Goal: Task Accomplishment & Management: Complete application form

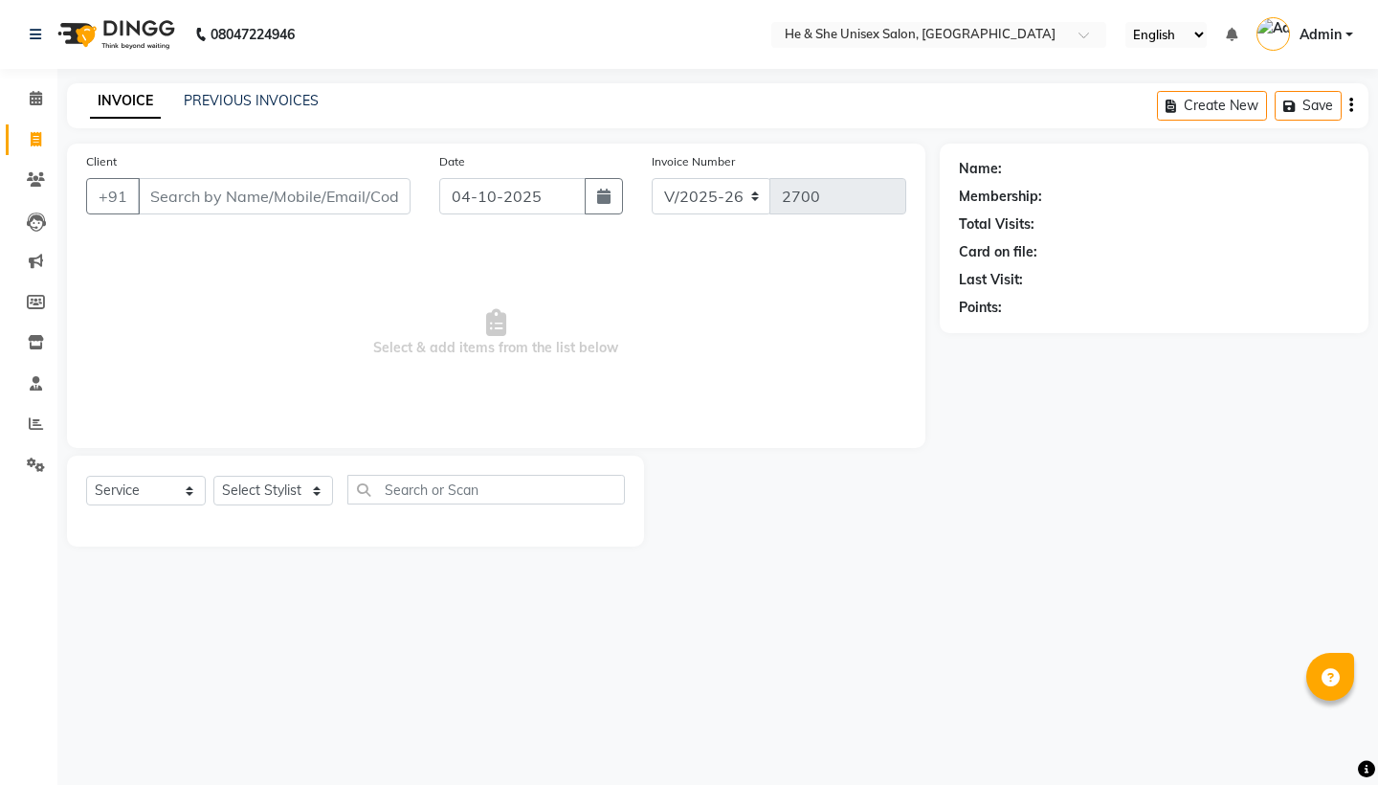
select select "4745"
select select "service"
select select "46573"
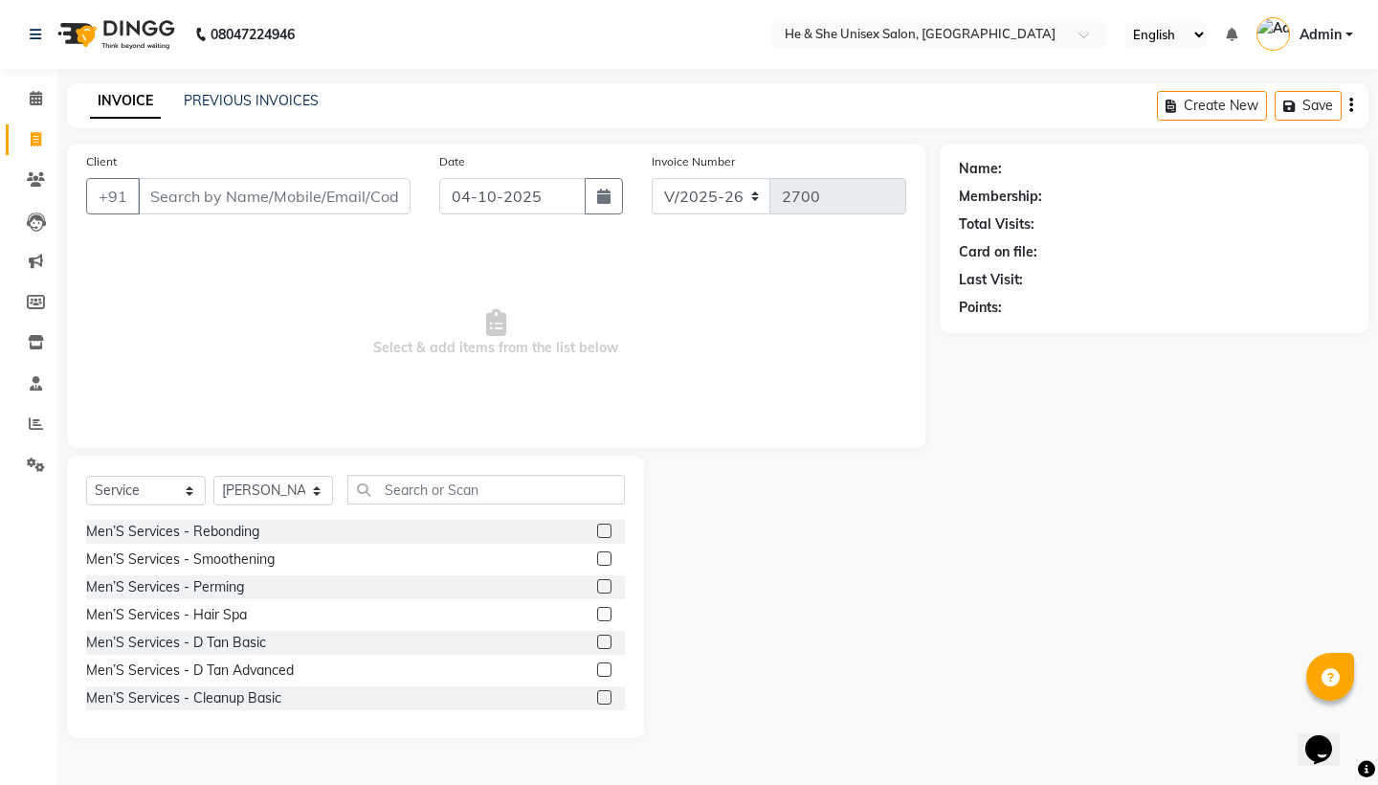
click at [524, 506] on div "Select Service Product Membership Package Voucher Prepaid Gift Card Select Styl…" at bounding box center [355, 497] width 539 height 45
click at [522, 488] on input "text" at bounding box center [485, 490] width 277 height 30
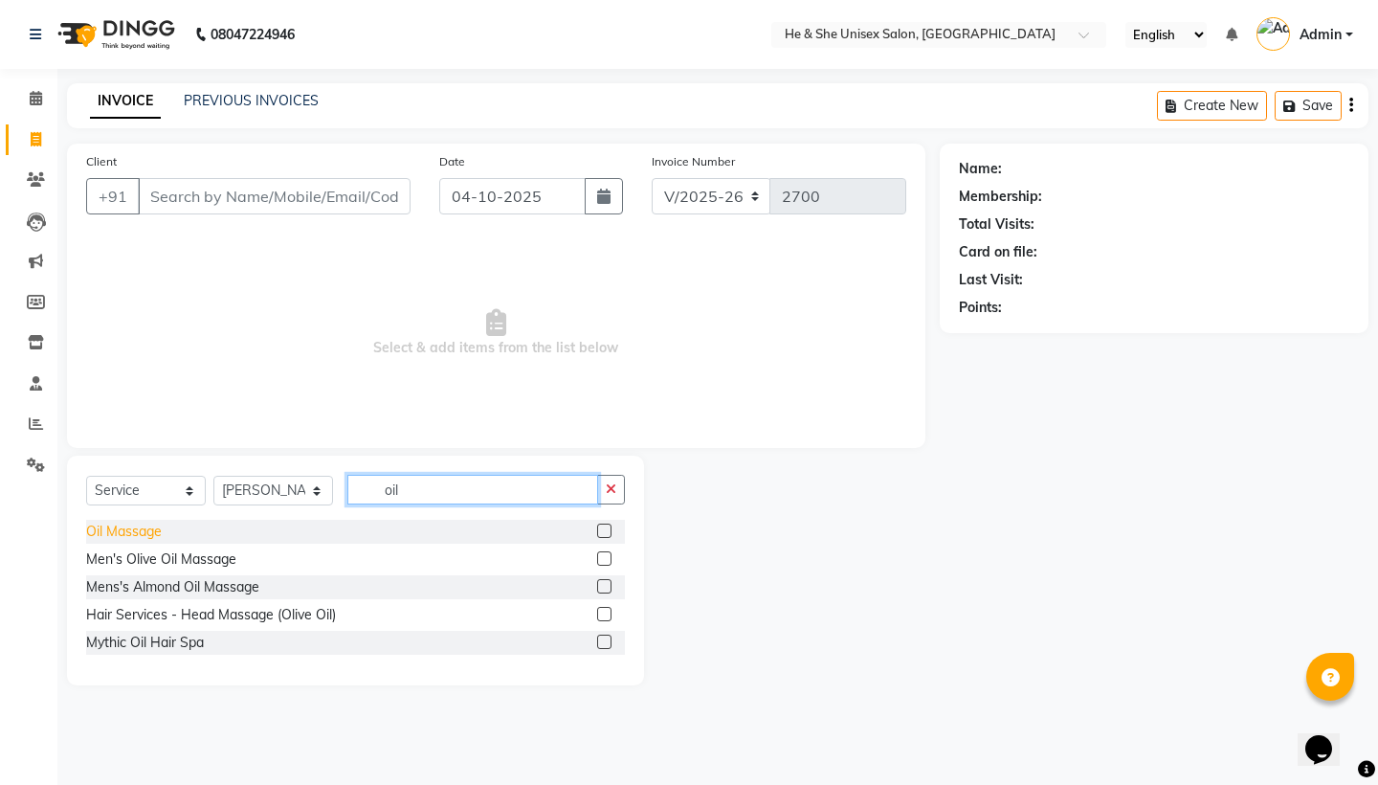
type input "oil"
click at [157, 537] on div "Oil Massage" at bounding box center [124, 531] width 76 height 20
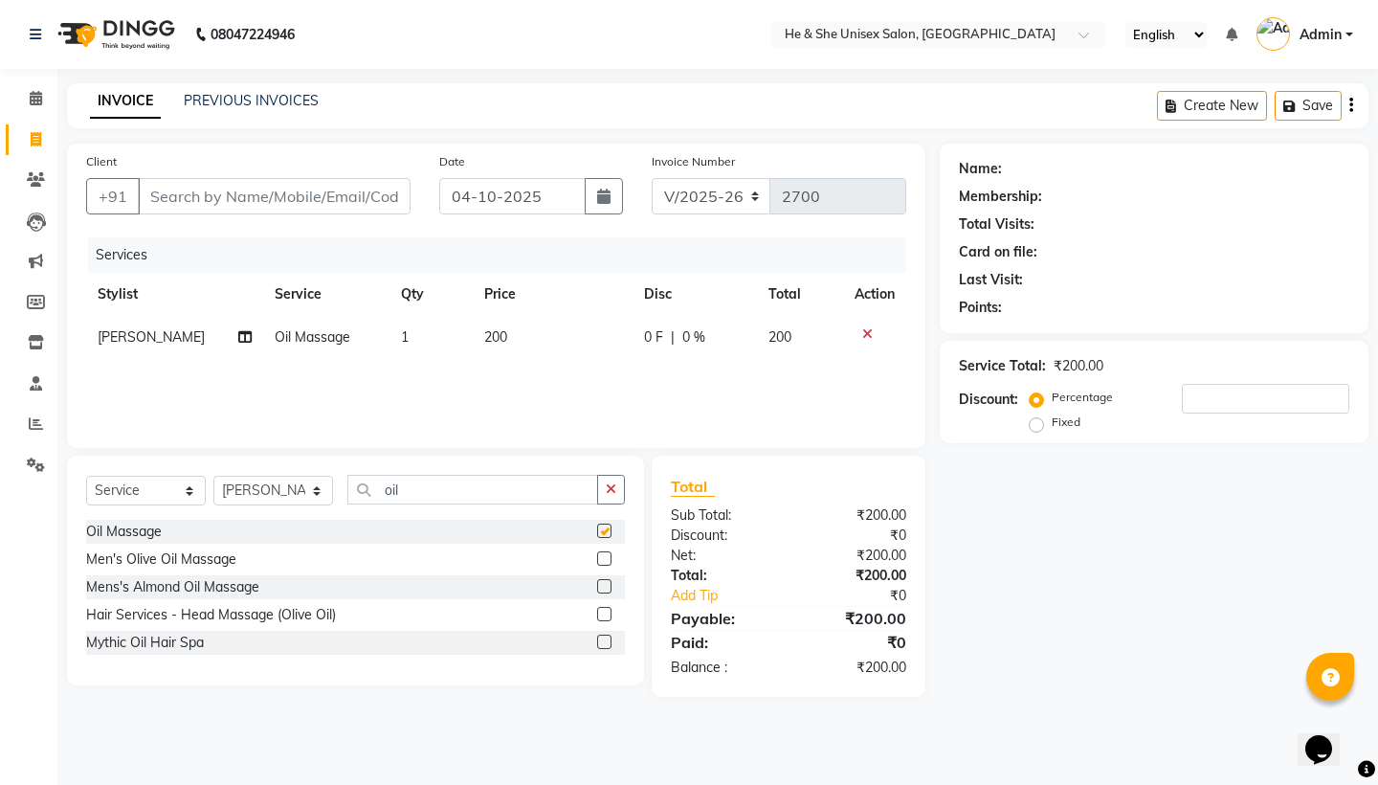
checkbox input "false"
click at [610, 497] on button "button" at bounding box center [611, 490] width 28 height 30
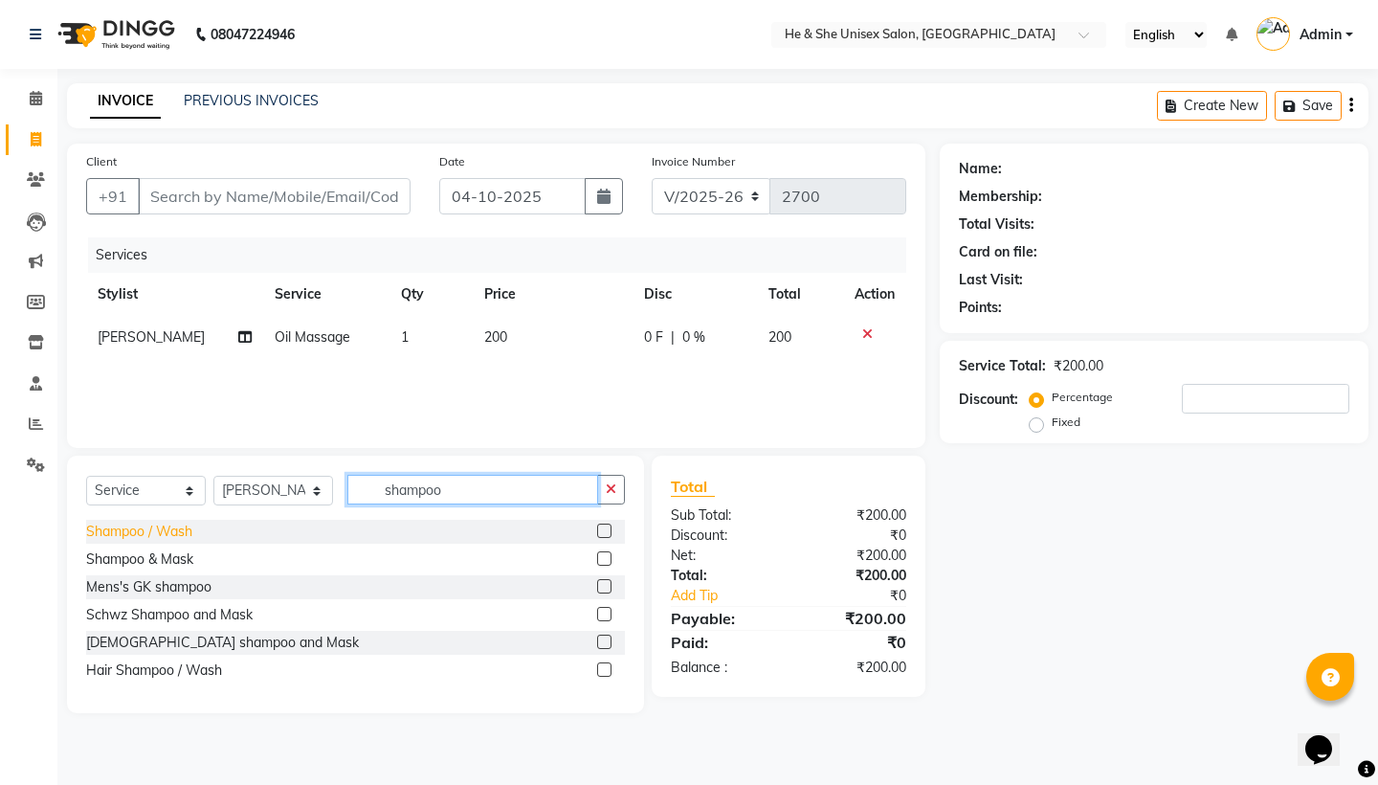
type input "shampoo"
click at [129, 528] on div "Shampoo / Wash" at bounding box center [139, 531] width 106 height 20
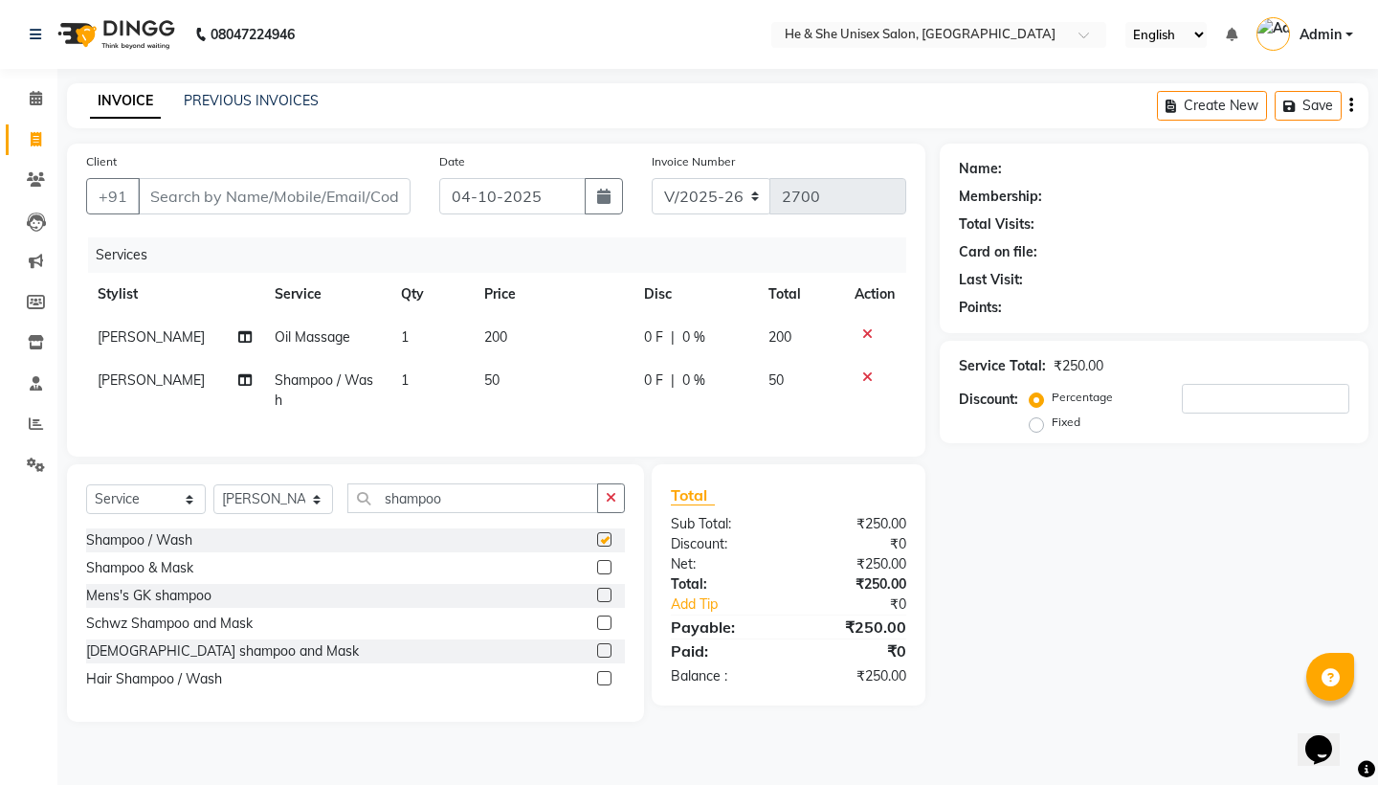
checkbox input "false"
click at [603, 494] on button "button" at bounding box center [611, 498] width 28 height 30
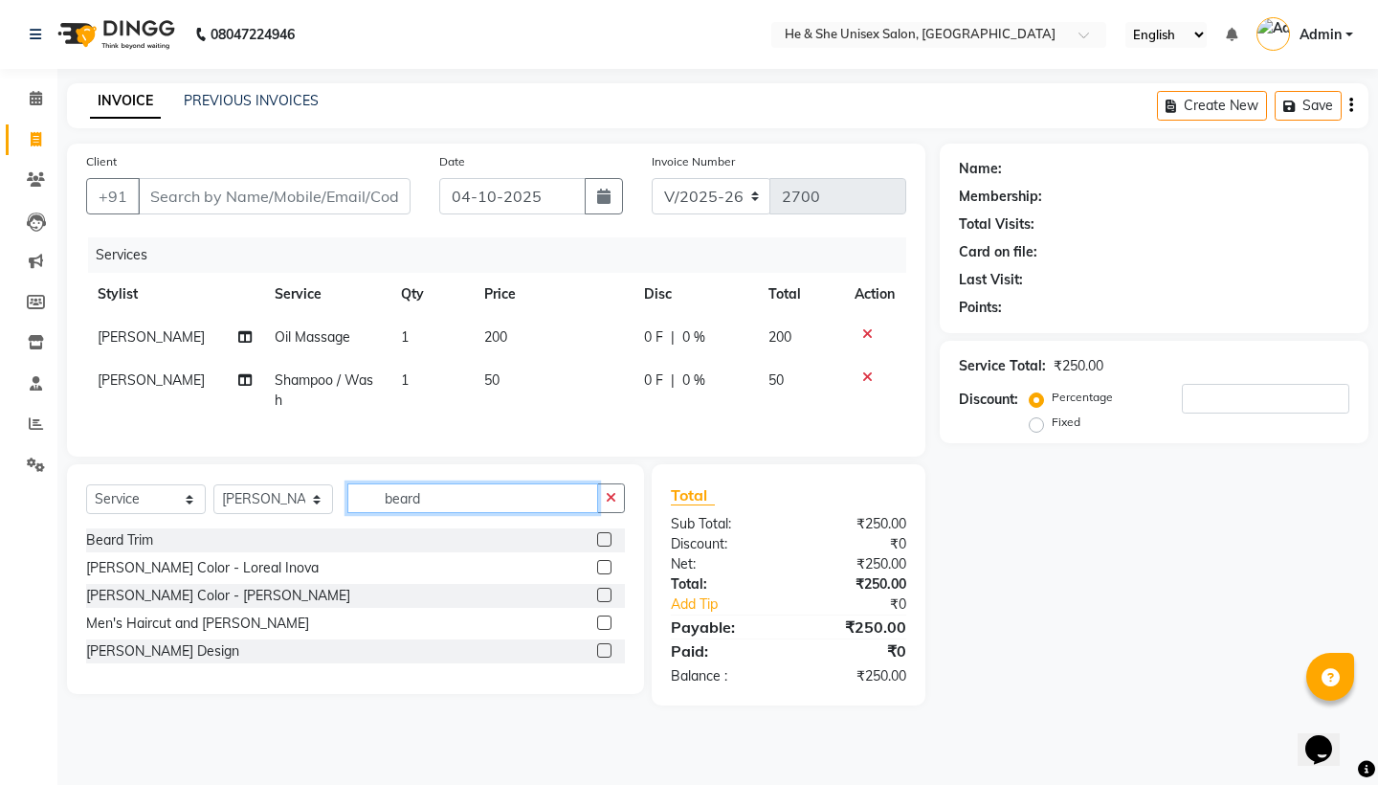
type input "beard"
click at [131, 528] on div "Beard Trim" at bounding box center [355, 540] width 539 height 24
click at [130, 539] on div "Beard Trim" at bounding box center [119, 540] width 67 height 20
checkbox input "false"
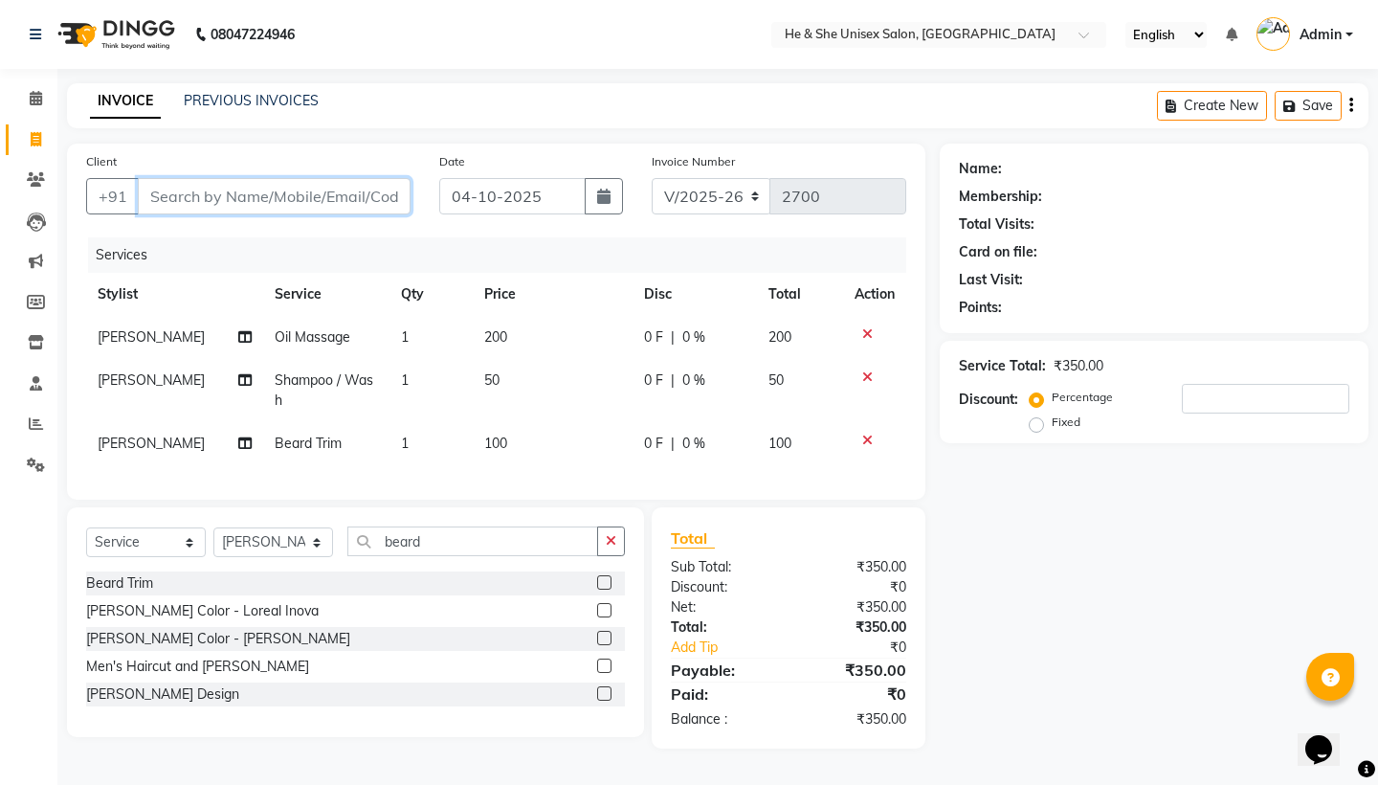
click at [221, 199] on input "Client" at bounding box center [274, 196] width 273 height 36
type input "8"
type input "0"
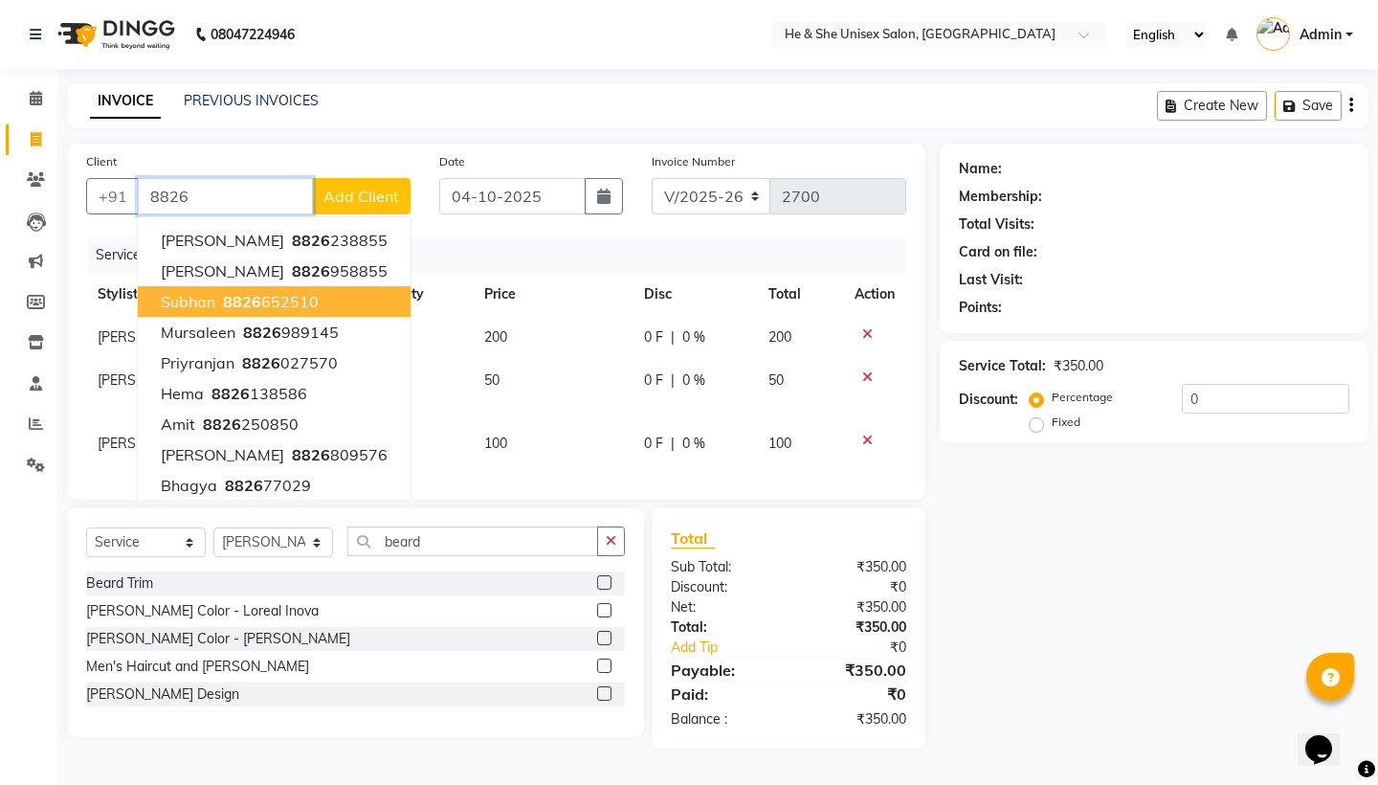
click at [277, 308] on ngb-highlight "8826 652510" at bounding box center [269, 301] width 100 height 19
type input "8826652510"
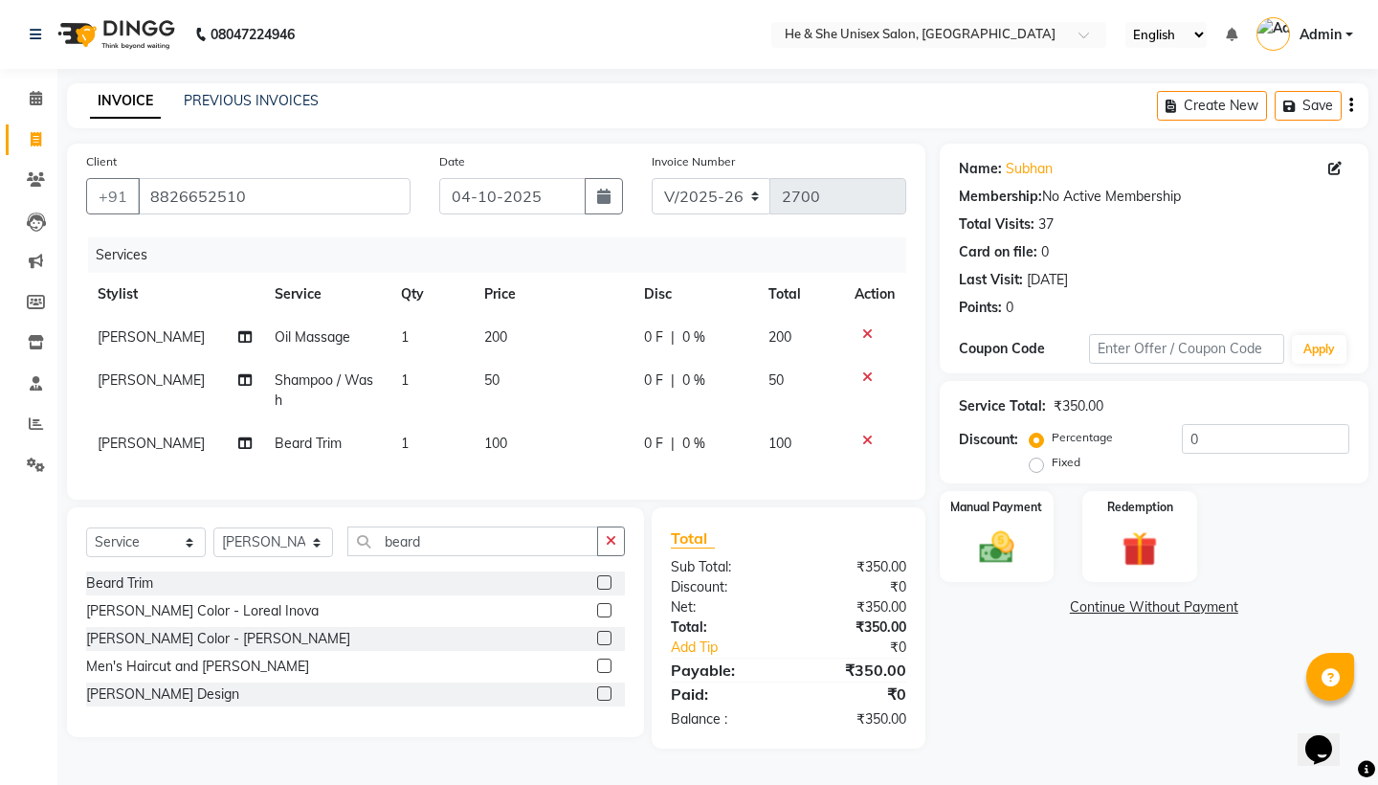
click at [124, 449] on span "[PERSON_NAME]" at bounding box center [151, 442] width 107 height 17
select select "46573"
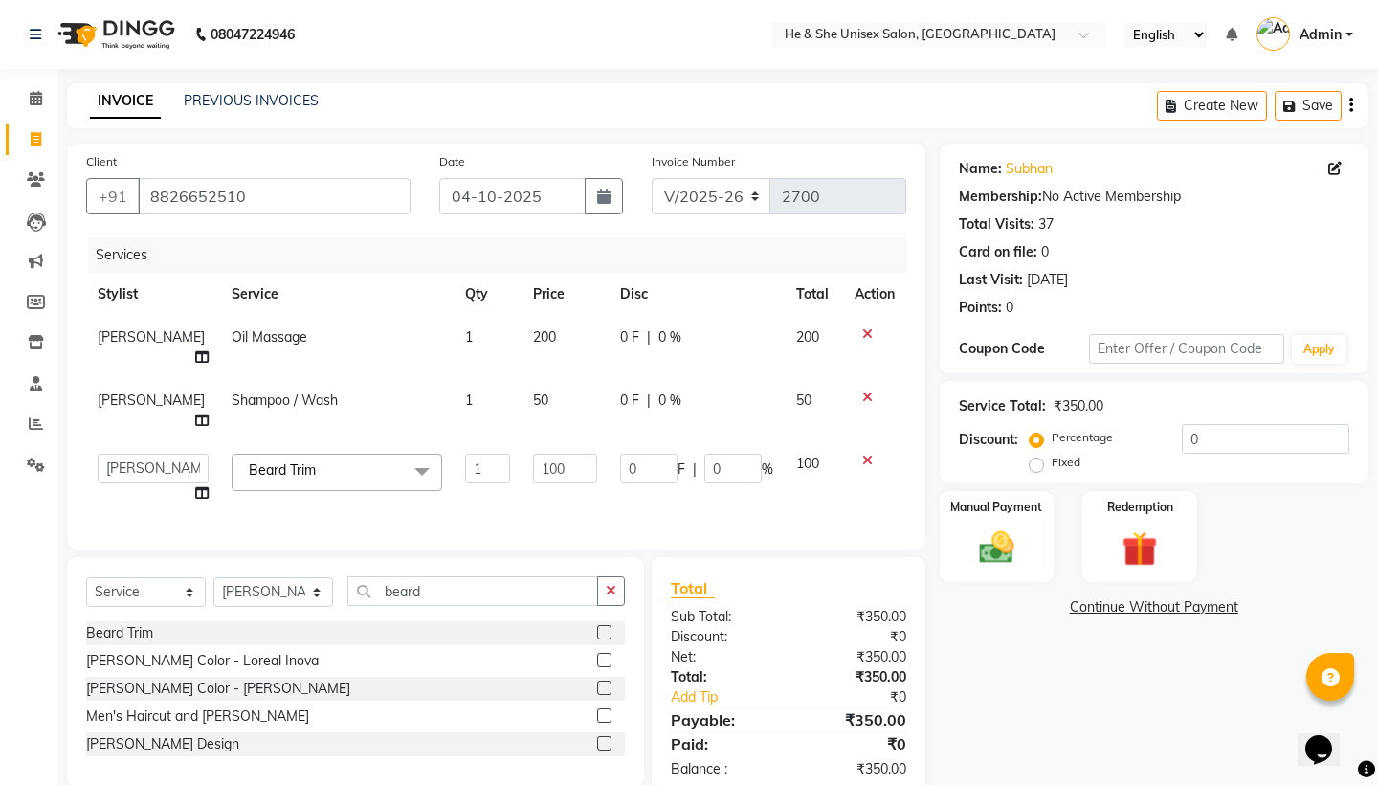
click at [175, 442] on td "[PERSON_NAME] [PERSON_NAME] [PERSON_NAME] Iqra [PERSON_NAME] Shruti [PERSON_NAM…" at bounding box center [153, 478] width 134 height 73
select select "28381"
click at [928, 539] on div "Manual Payment Redemption" at bounding box center [1153, 537] width 457 height 92
click at [972, 549] on img at bounding box center [995, 547] width 59 height 42
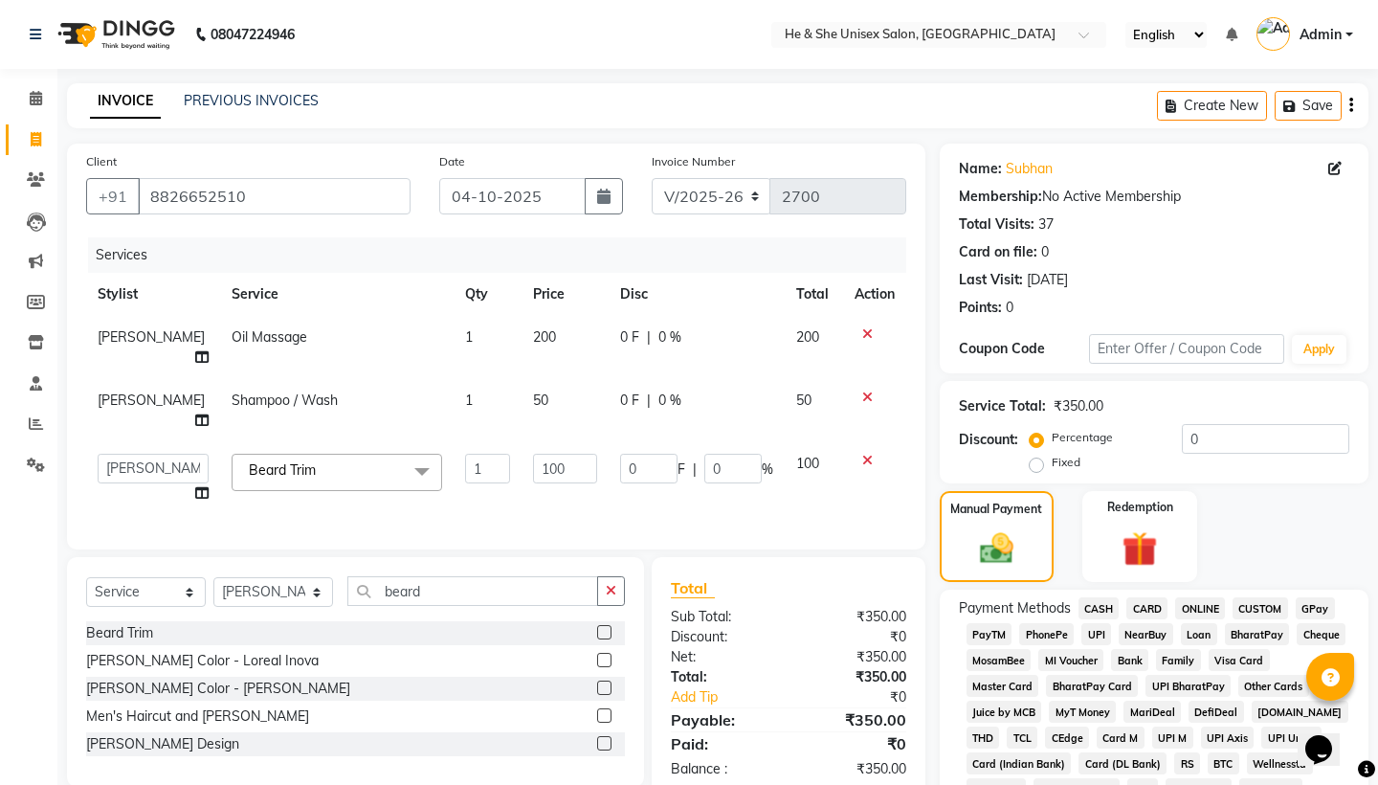
click at [1099, 611] on span "CASH" at bounding box center [1098, 608] width 41 height 22
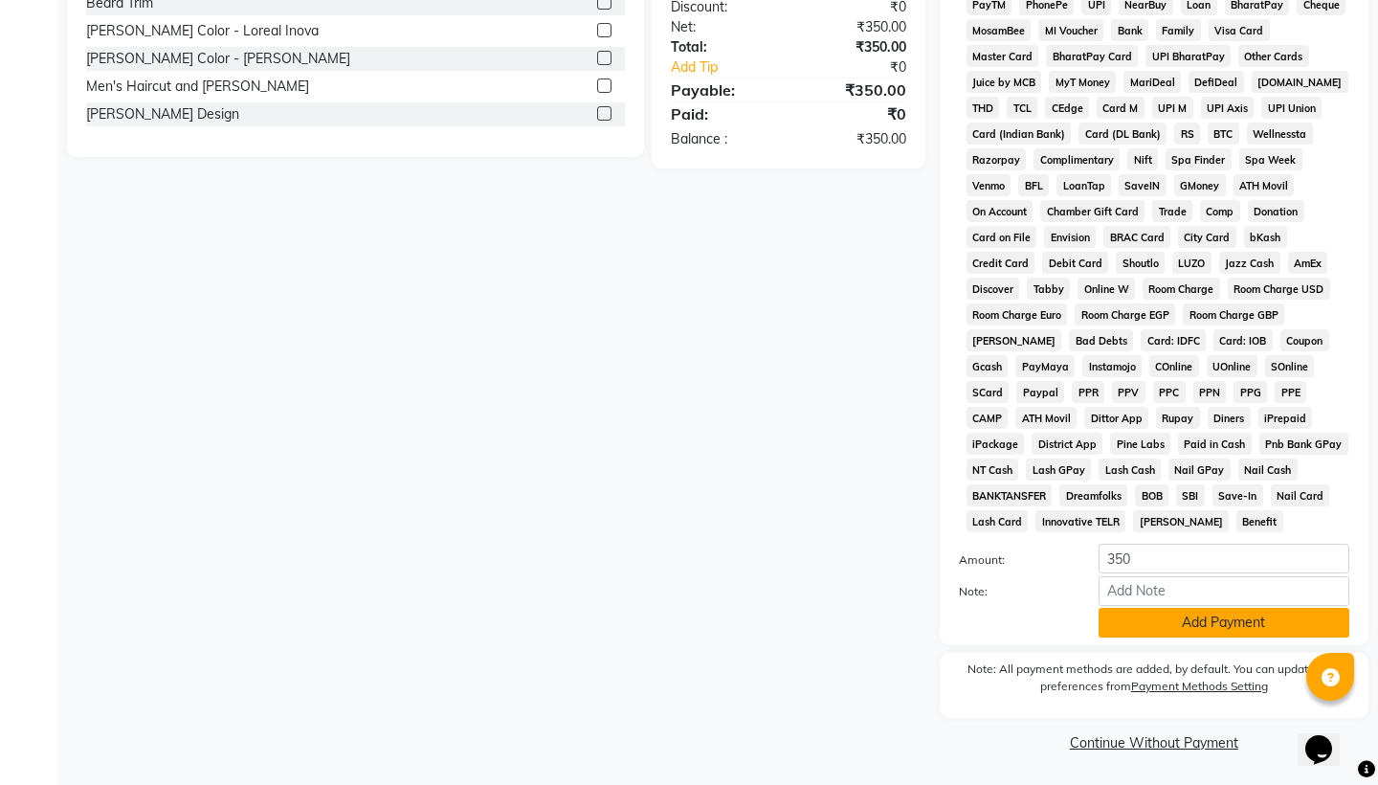
click at [1217, 609] on button "Add Payment" at bounding box center [1223, 623] width 251 height 30
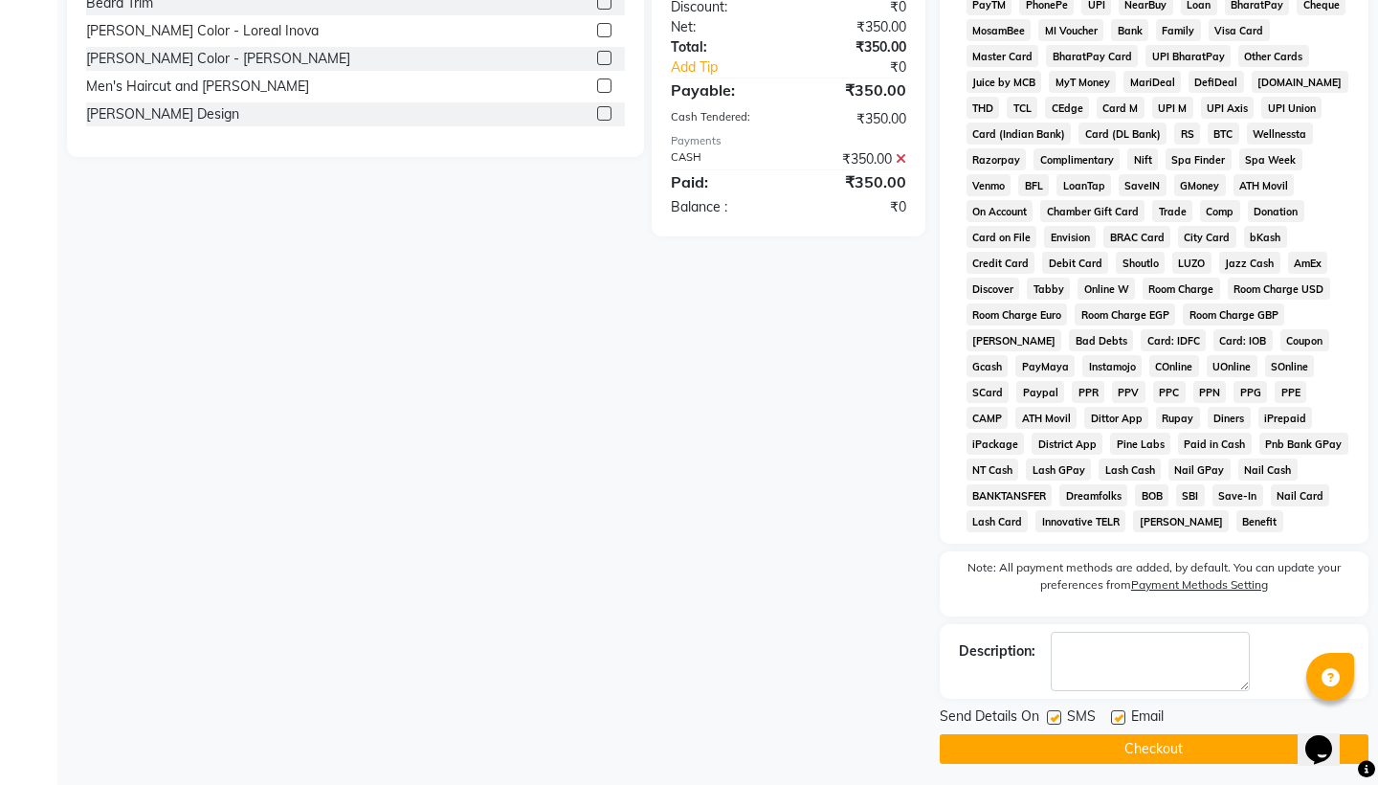
scroll to position [637, 0]
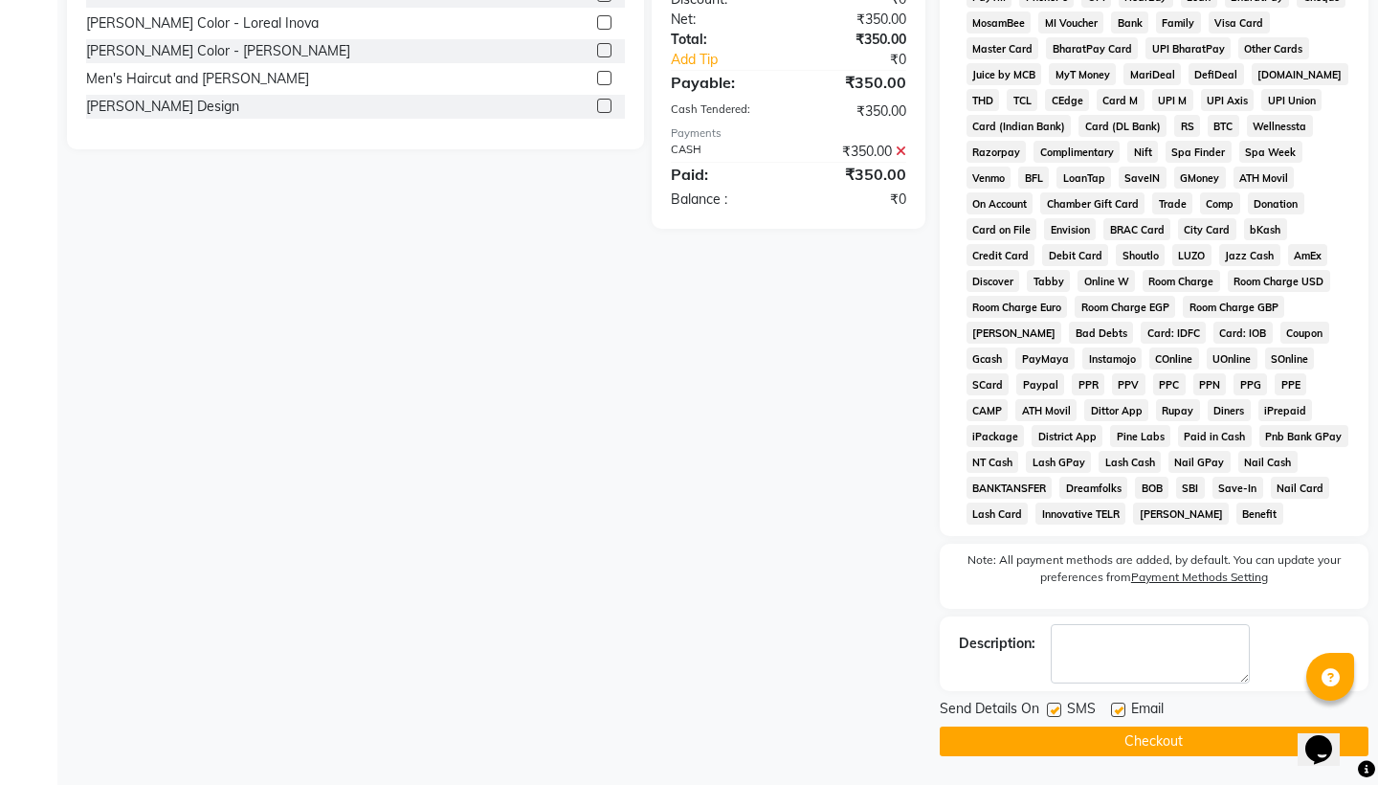
click at [1228, 747] on button "Checkout" at bounding box center [1154, 741] width 429 height 30
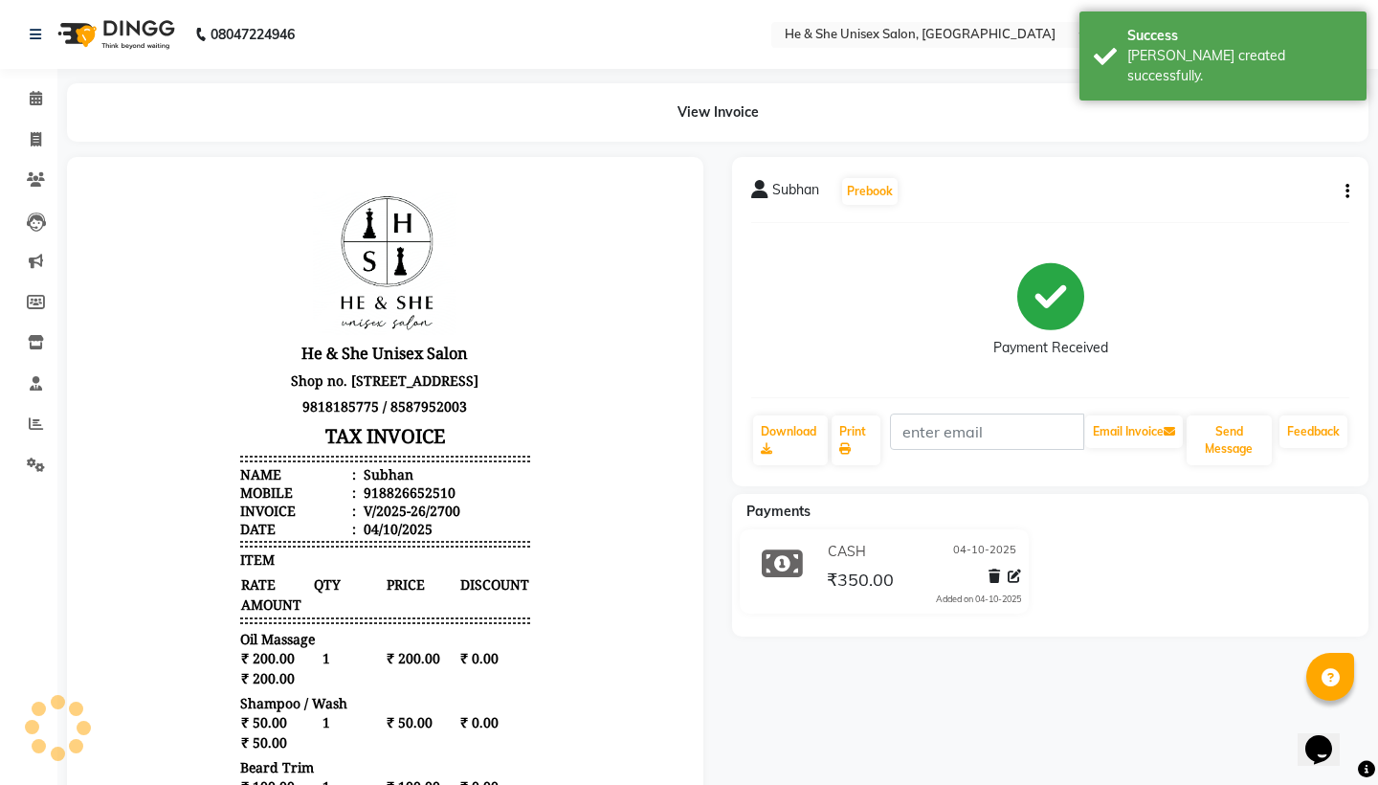
click at [655, 592] on body "He & She Unisex Salon Shop no. [STREET_ADDRESS] 9818185775 / 8587952003 TAX INV…" at bounding box center [385, 576] width 583 height 785
click at [34, 134] on icon at bounding box center [36, 139] width 11 height 14
select select "service"
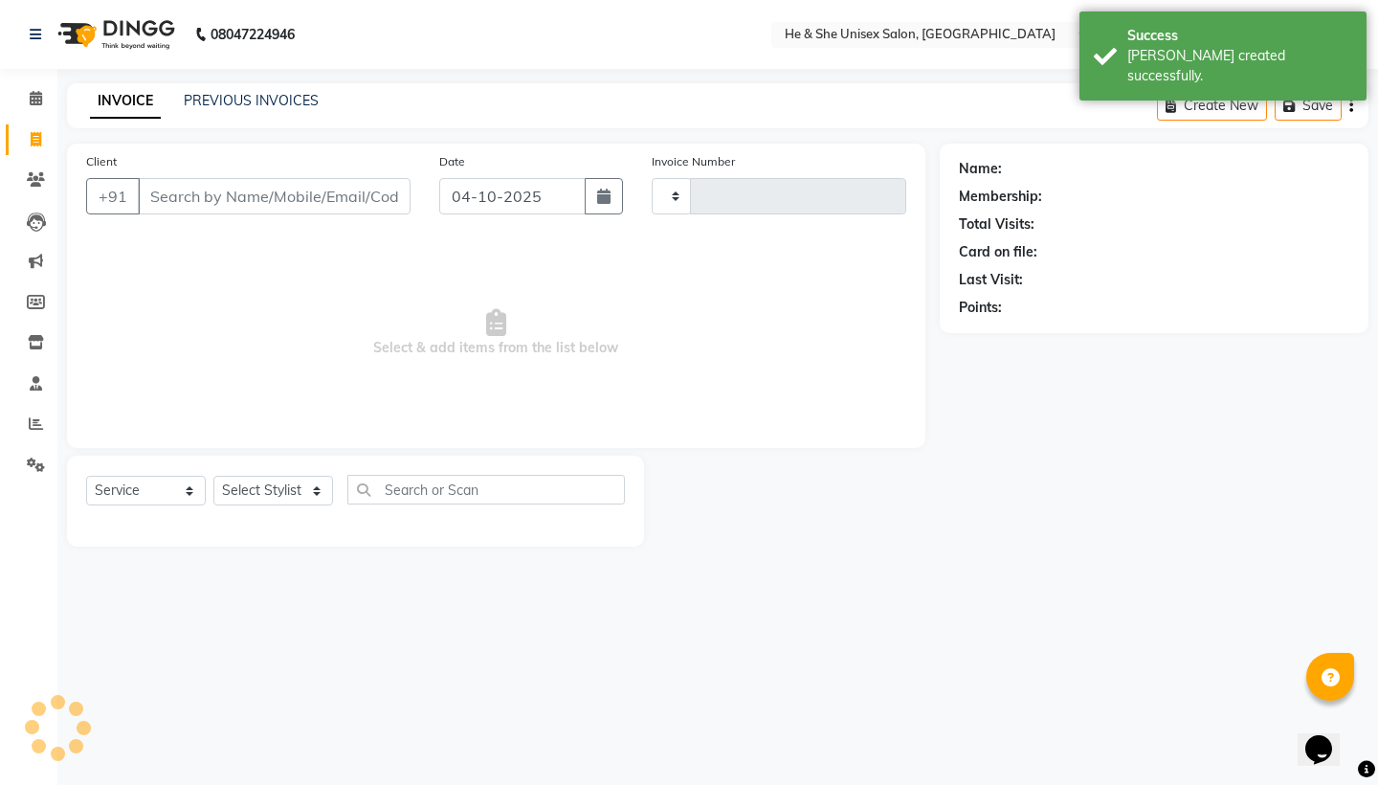
type input "2701"
select select "4745"
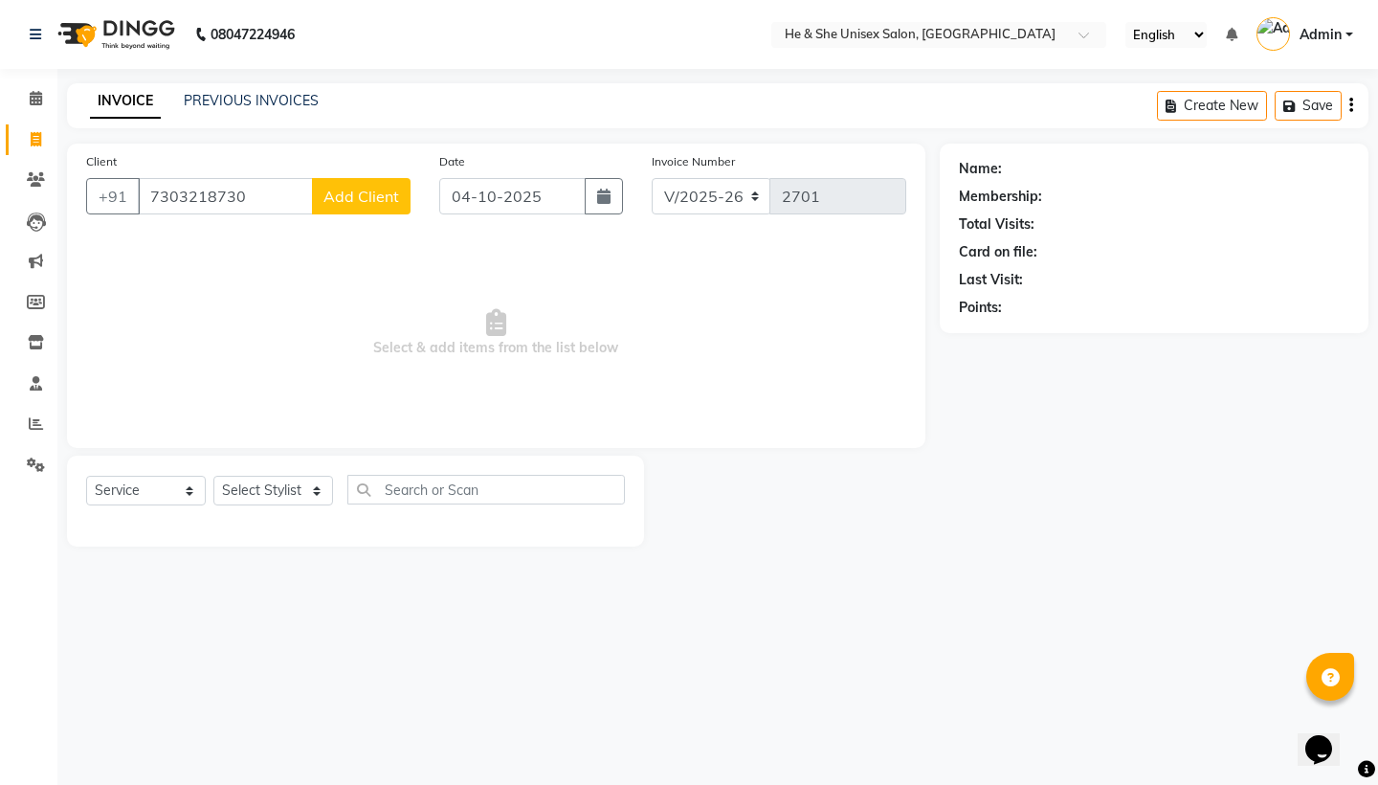
type input "7303218730"
click at [359, 194] on span "Add Client" at bounding box center [361, 196] width 76 height 19
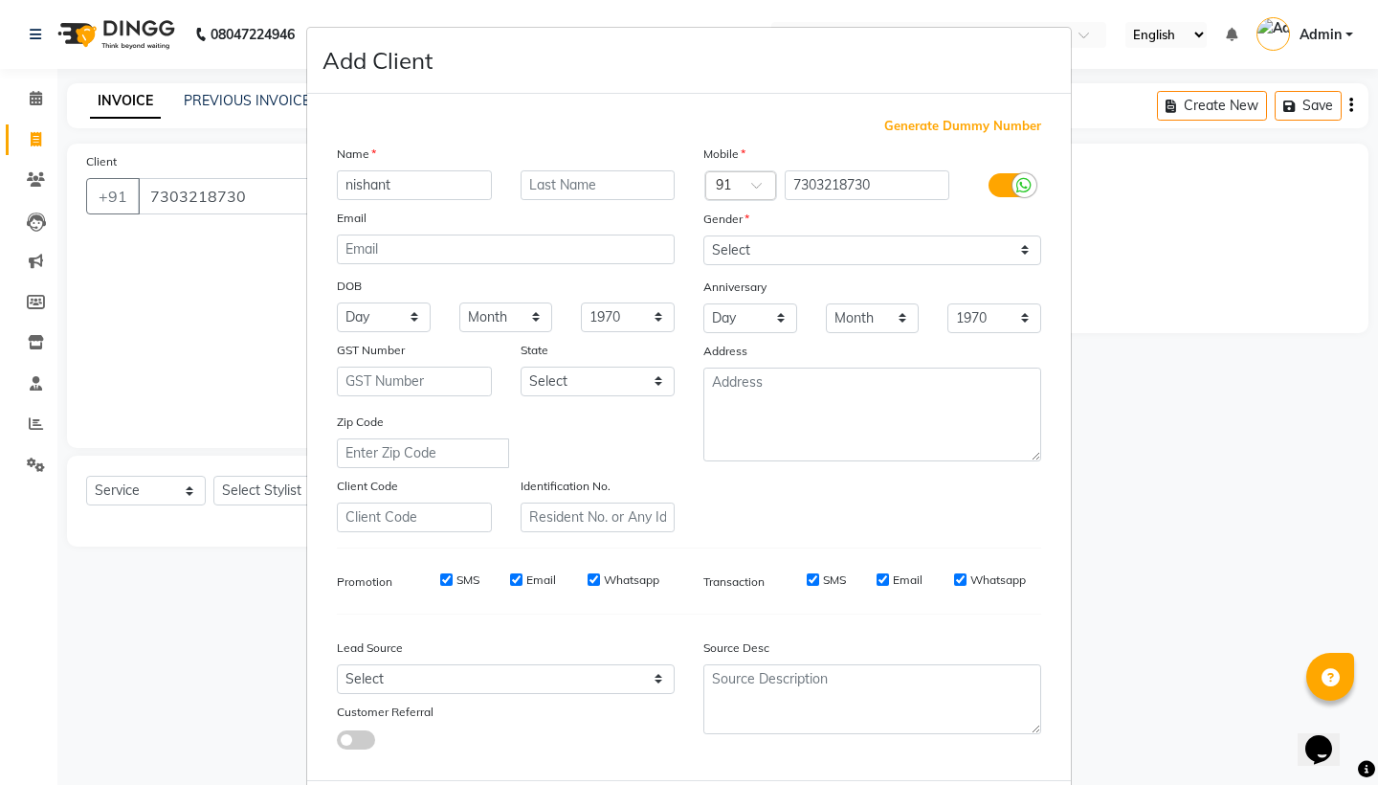
type input "nishant"
select select "[DEMOGRAPHIC_DATA]"
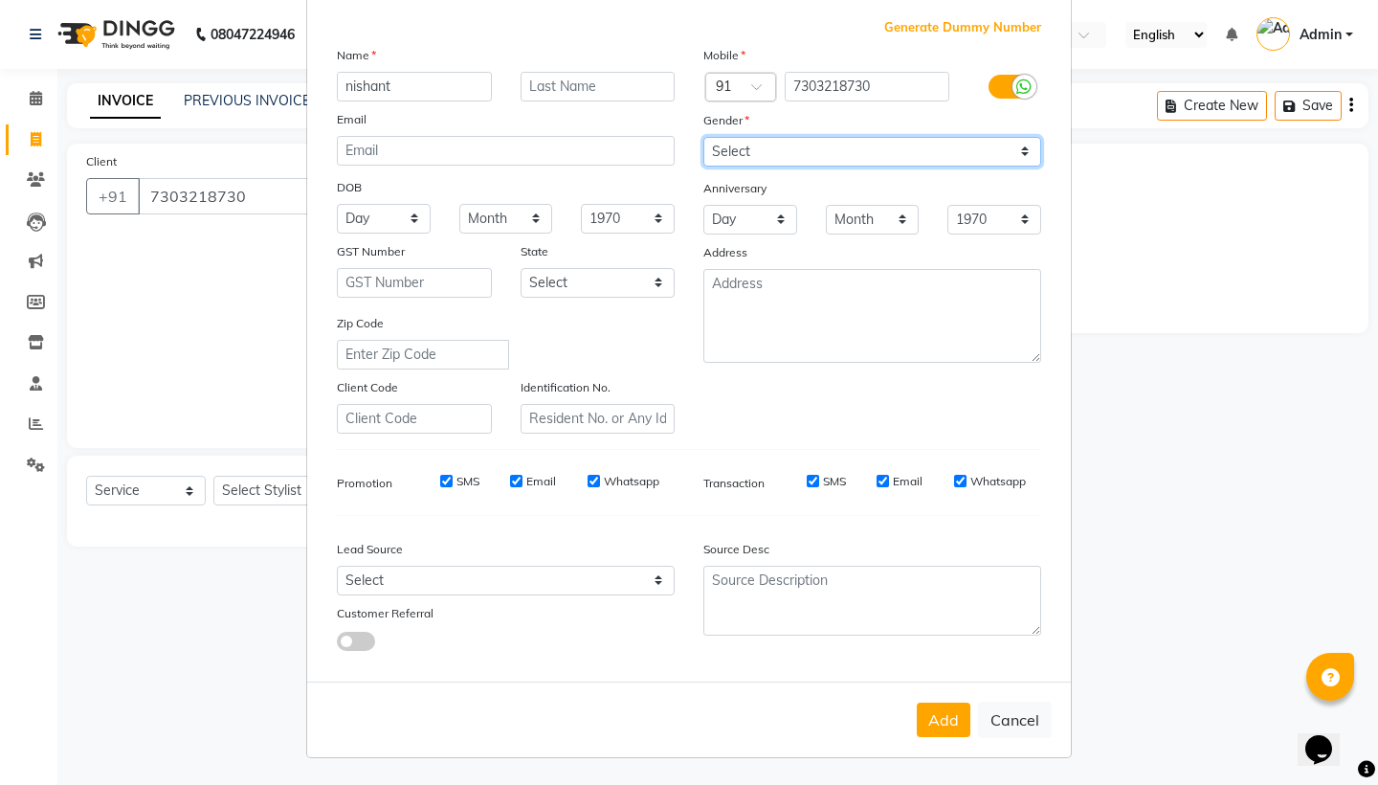
scroll to position [98, 0]
click at [948, 721] on button "Add" at bounding box center [944, 720] width 54 height 34
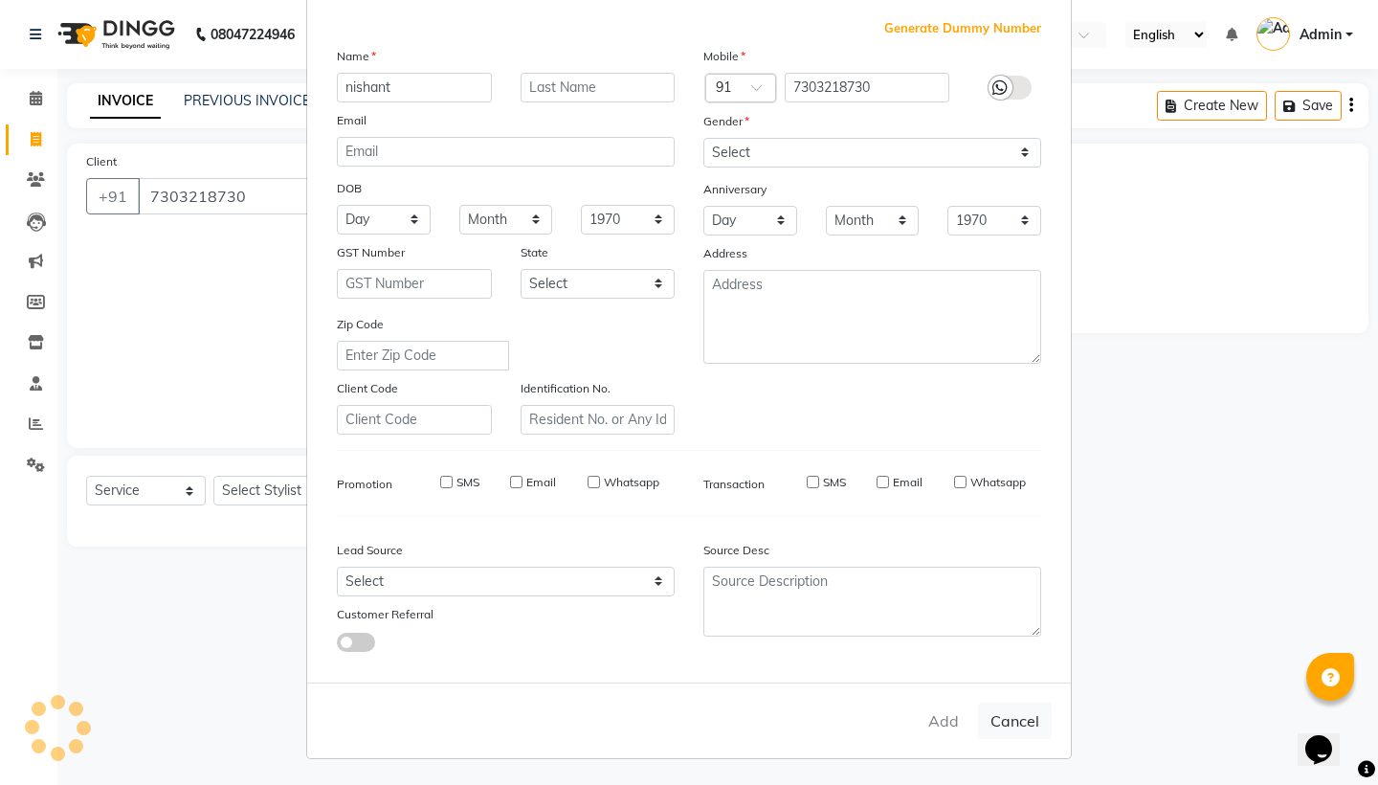
select select
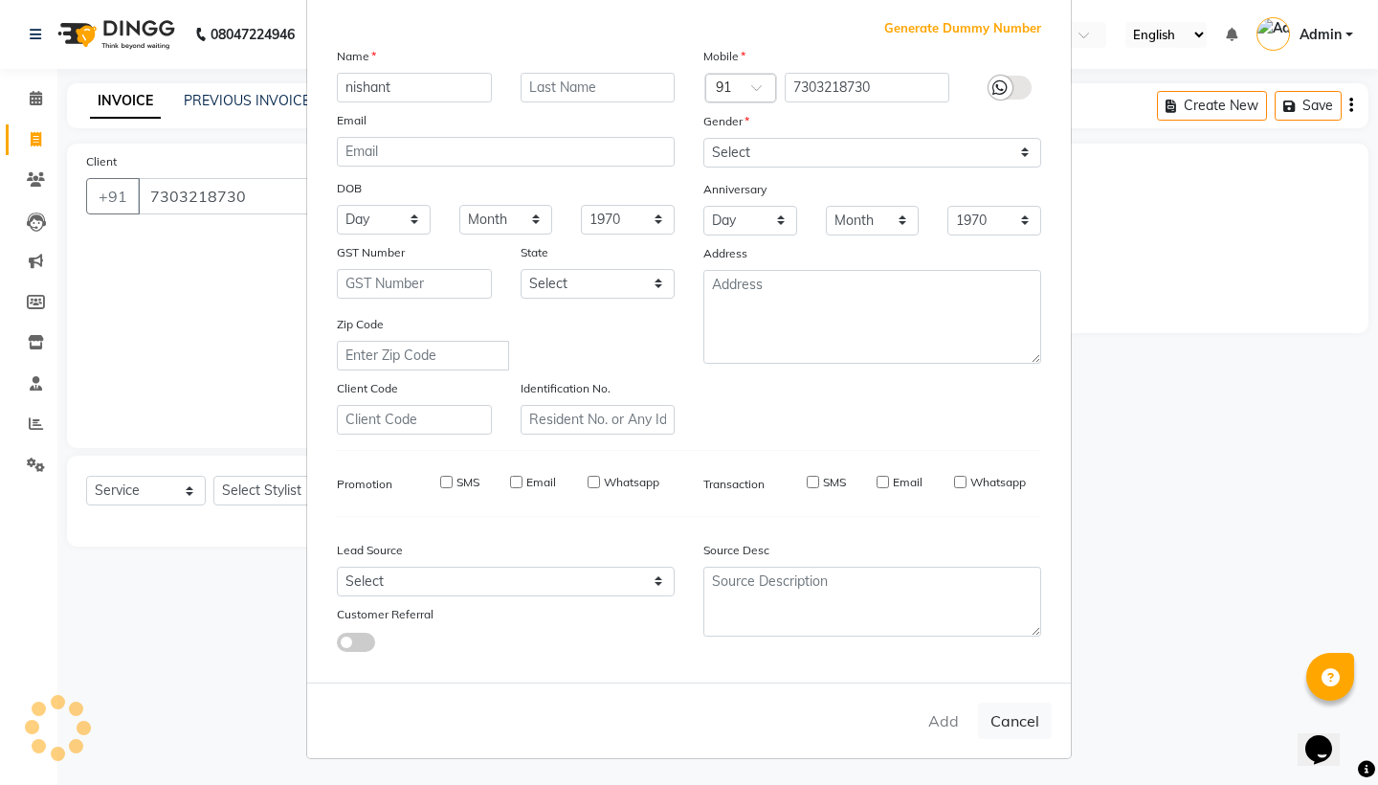
select select
checkbox input "false"
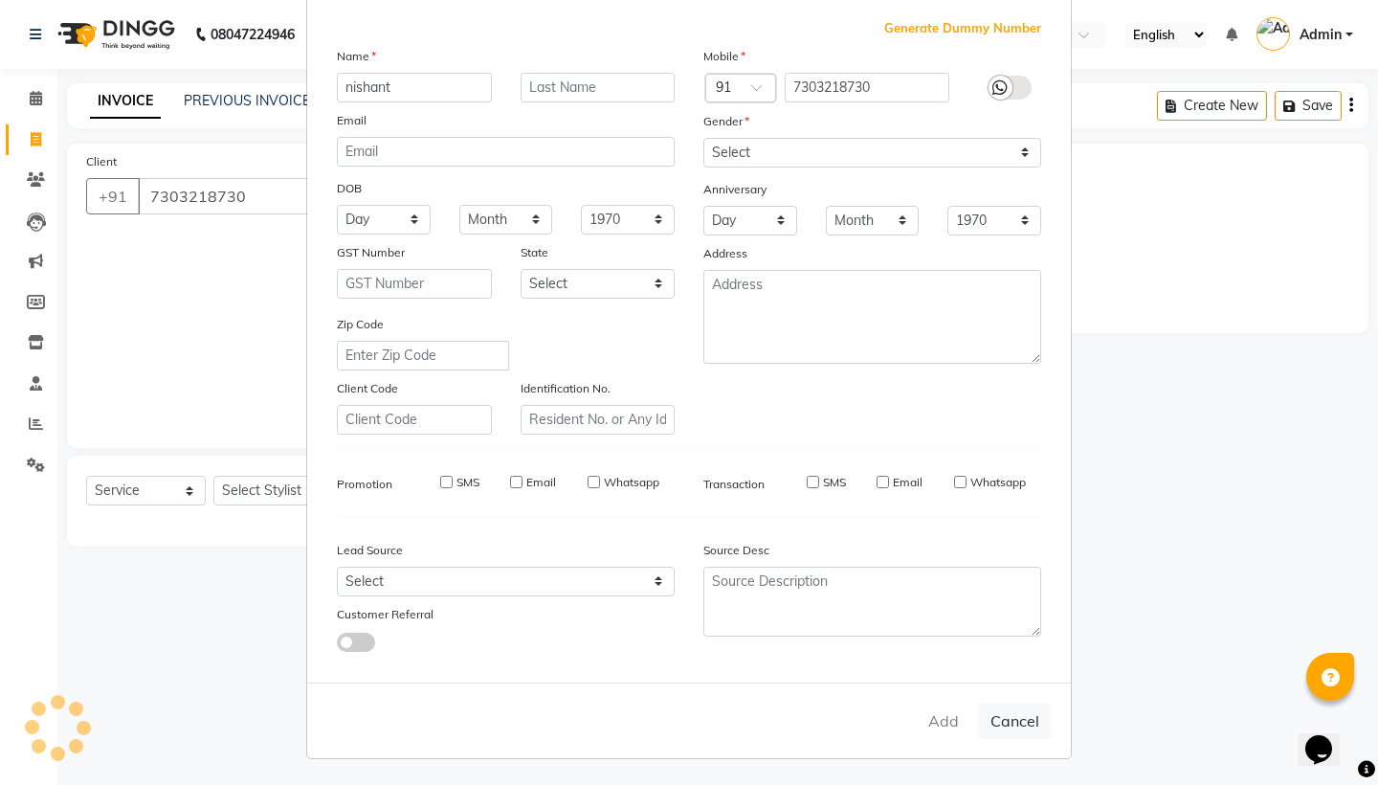
checkbox input "false"
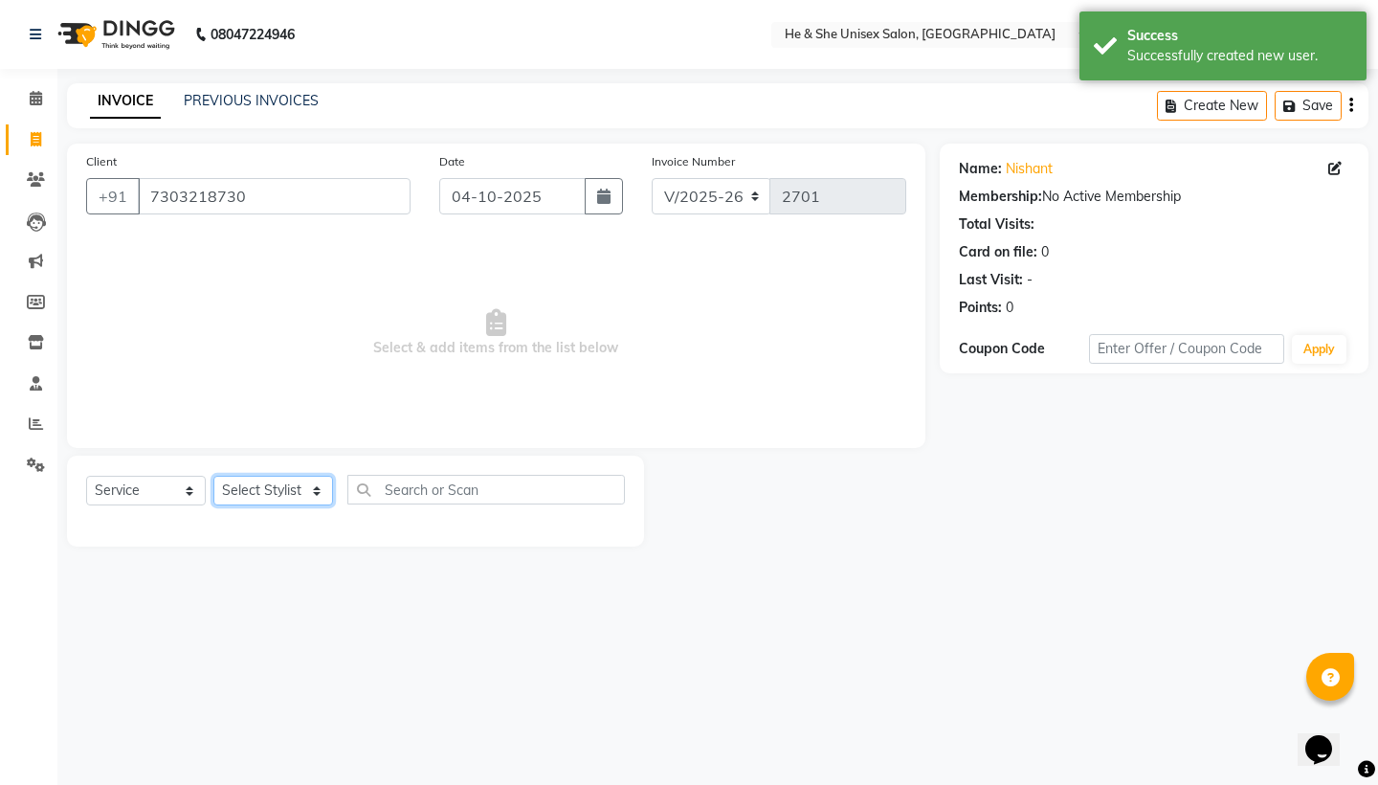
select select "28385"
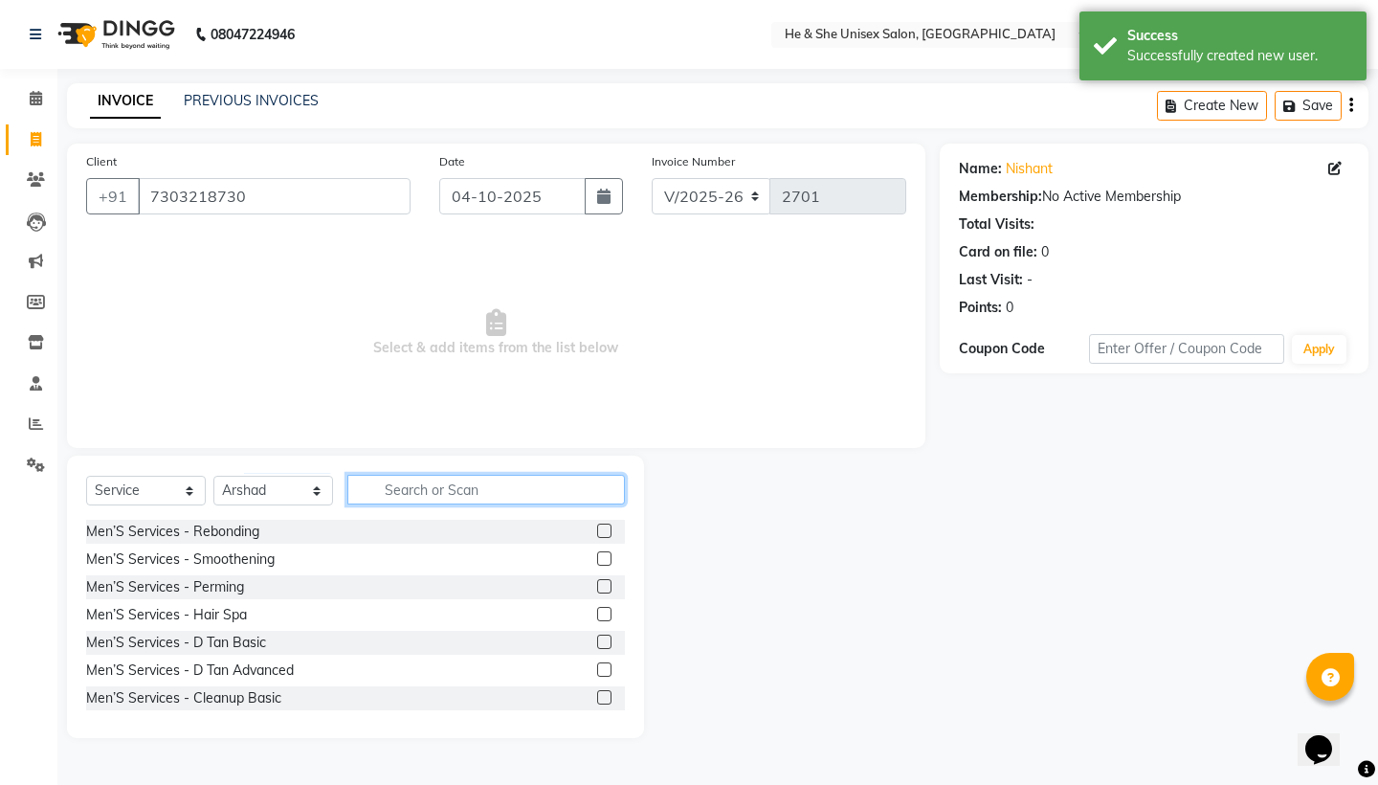
click at [431, 484] on input "text" at bounding box center [485, 490] width 277 height 30
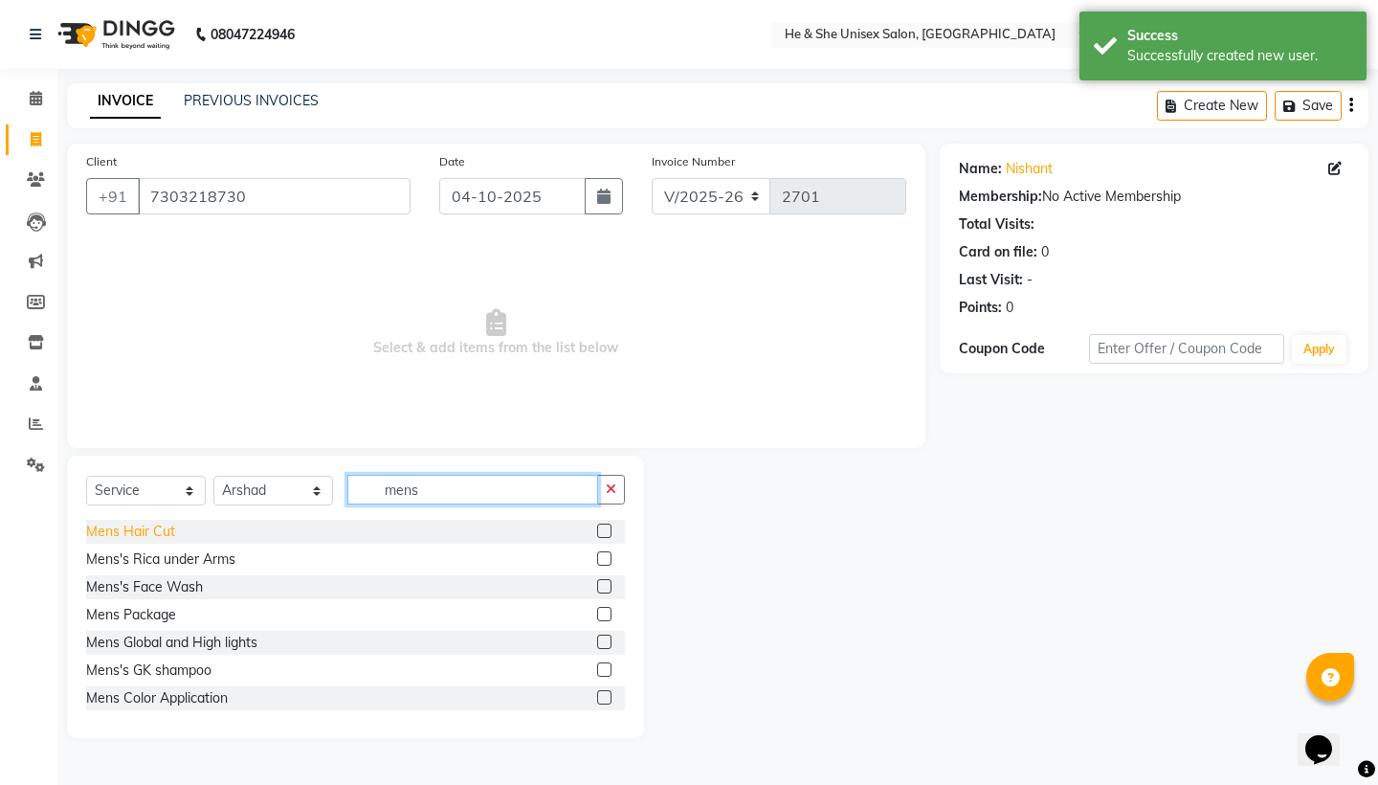
type input "mens"
click at [135, 524] on div "Mens Hair Cut" at bounding box center [130, 531] width 89 height 20
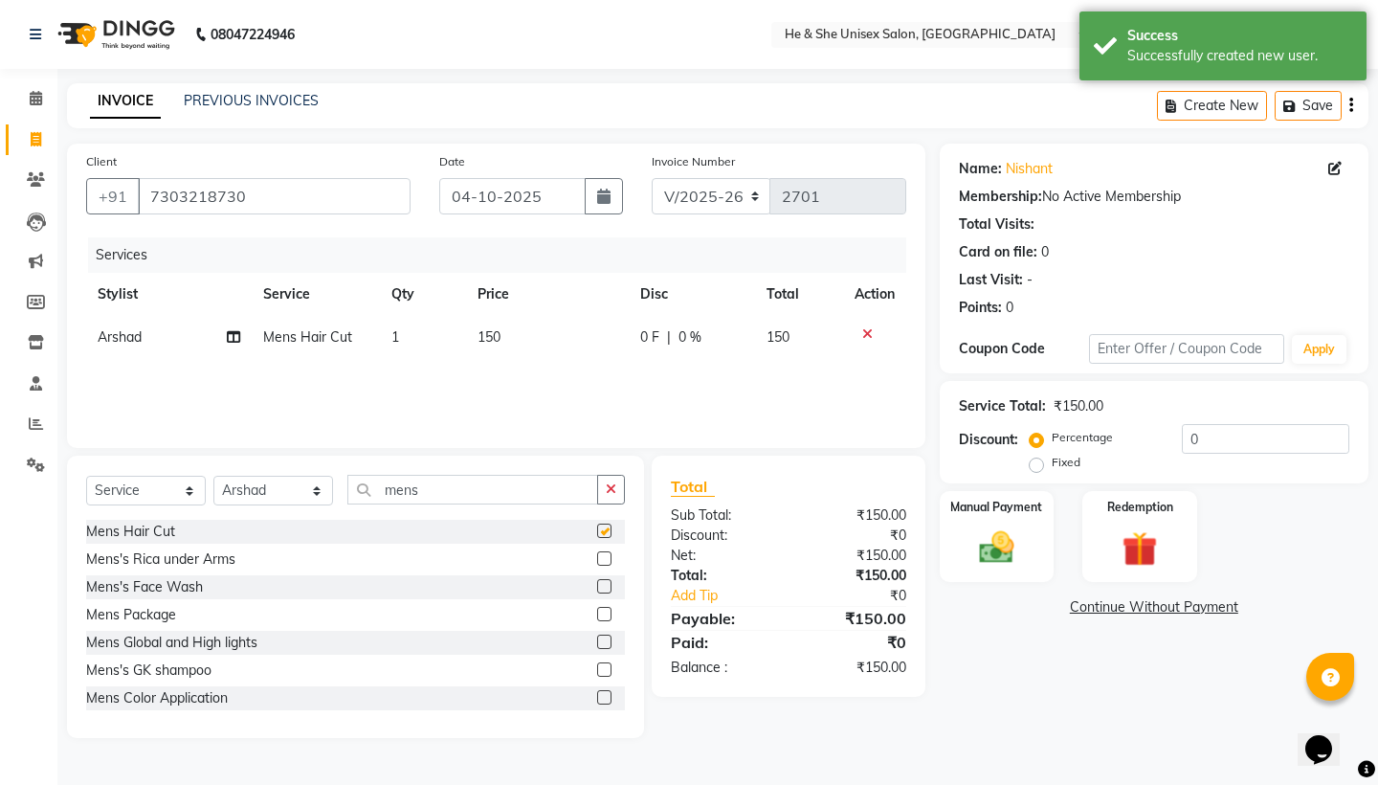
checkbox input "false"
click at [449, 488] on input "mens" at bounding box center [472, 490] width 251 height 30
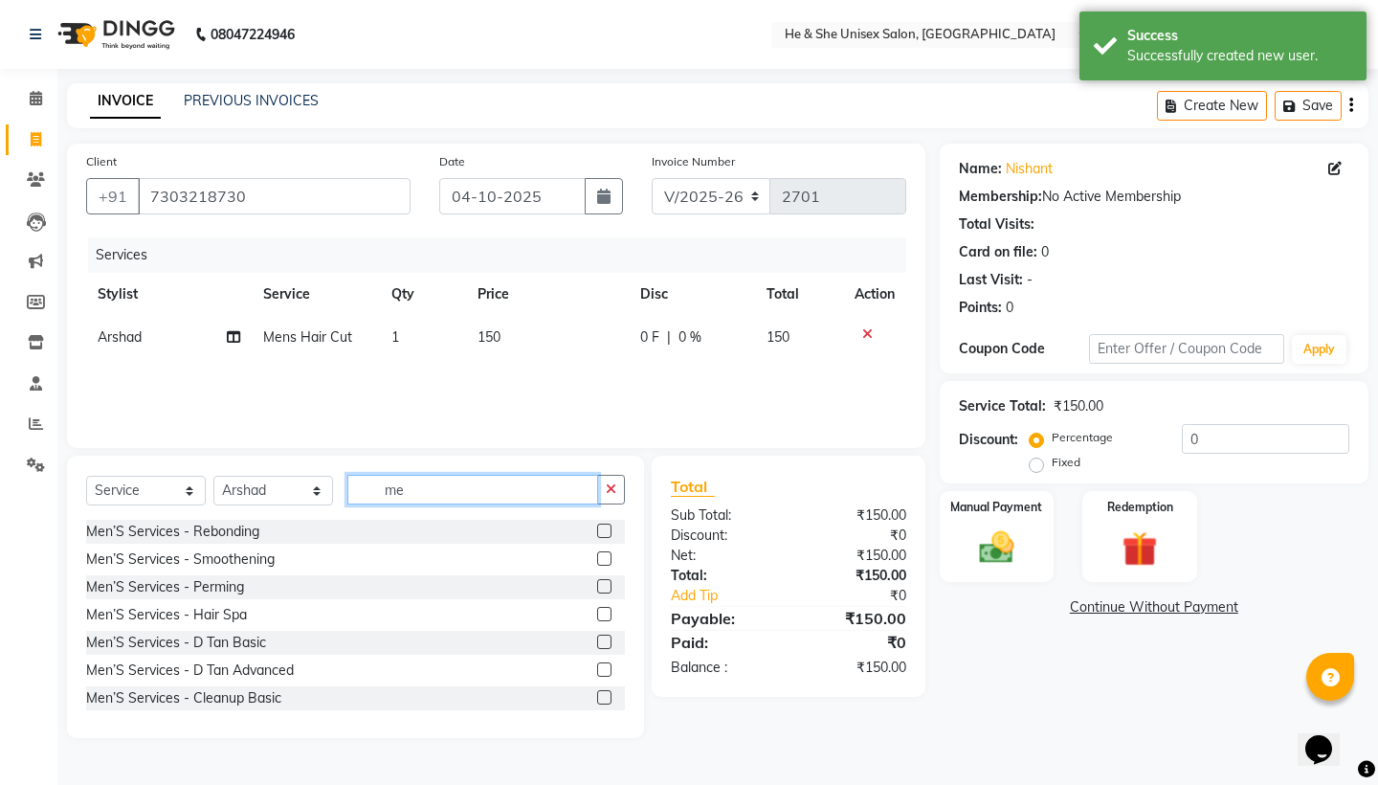
type input "m"
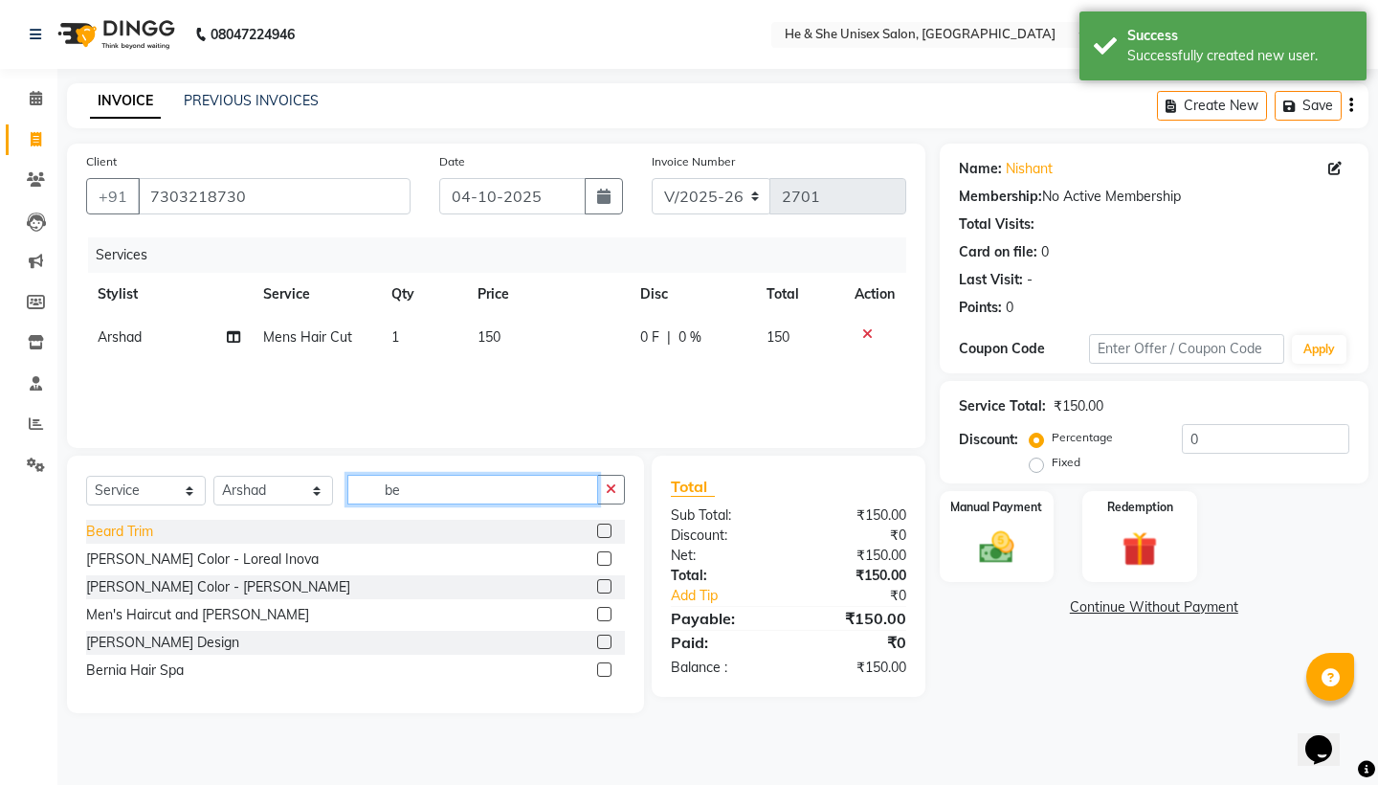
type input "be"
click at [135, 533] on div "Beard Trim" at bounding box center [119, 531] width 67 height 20
checkbox input "false"
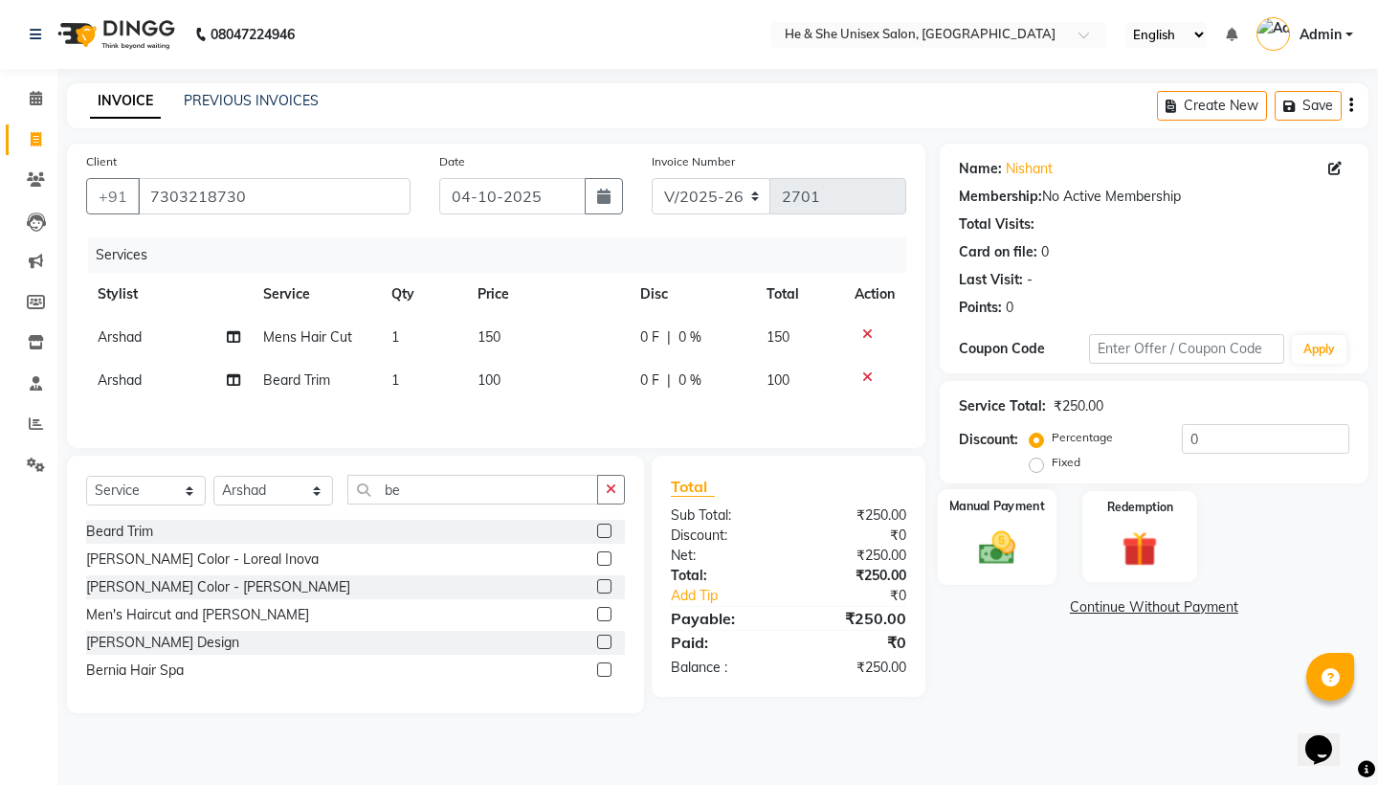
click at [1013, 534] on img at bounding box center [995, 547] width 59 height 42
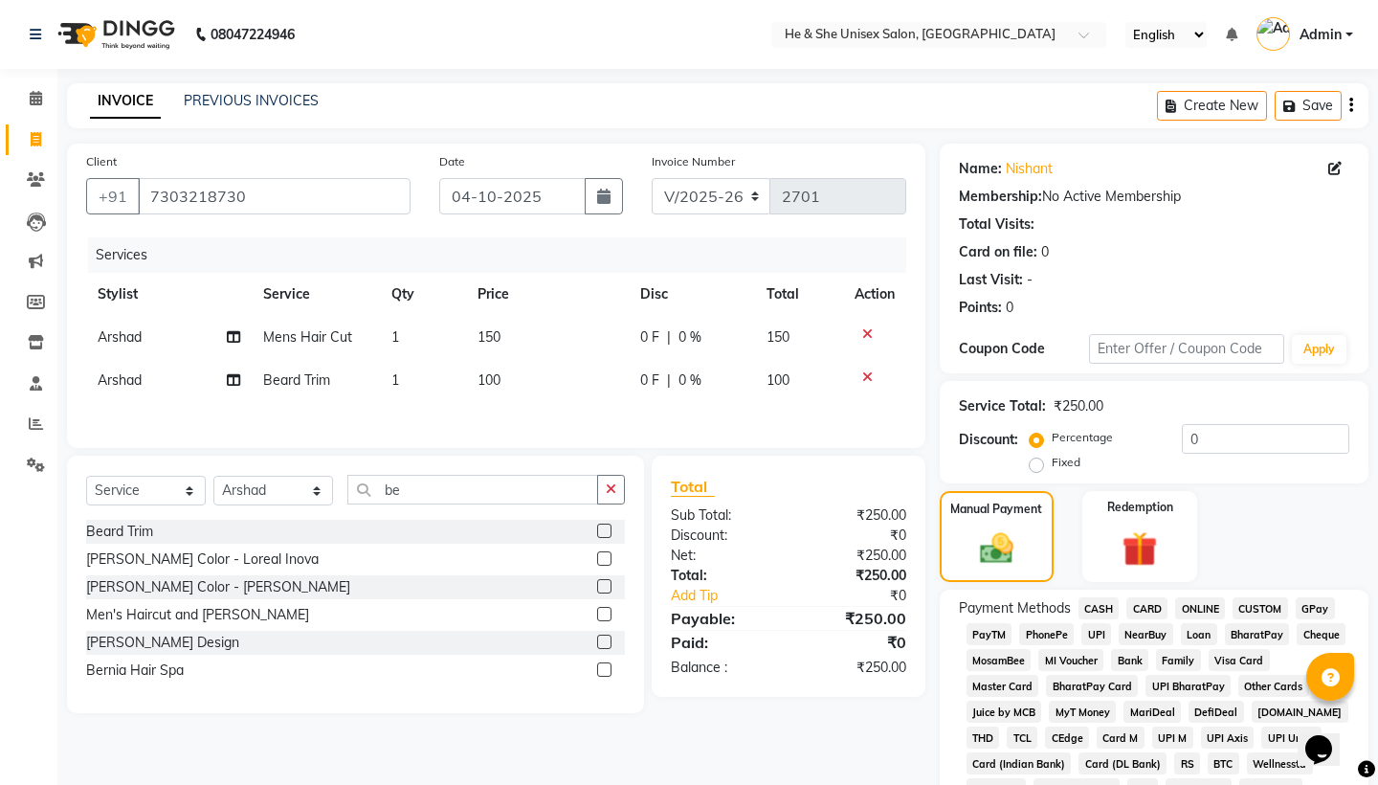
click at [1096, 635] on span "UPI" at bounding box center [1096, 634] width 30 height 22
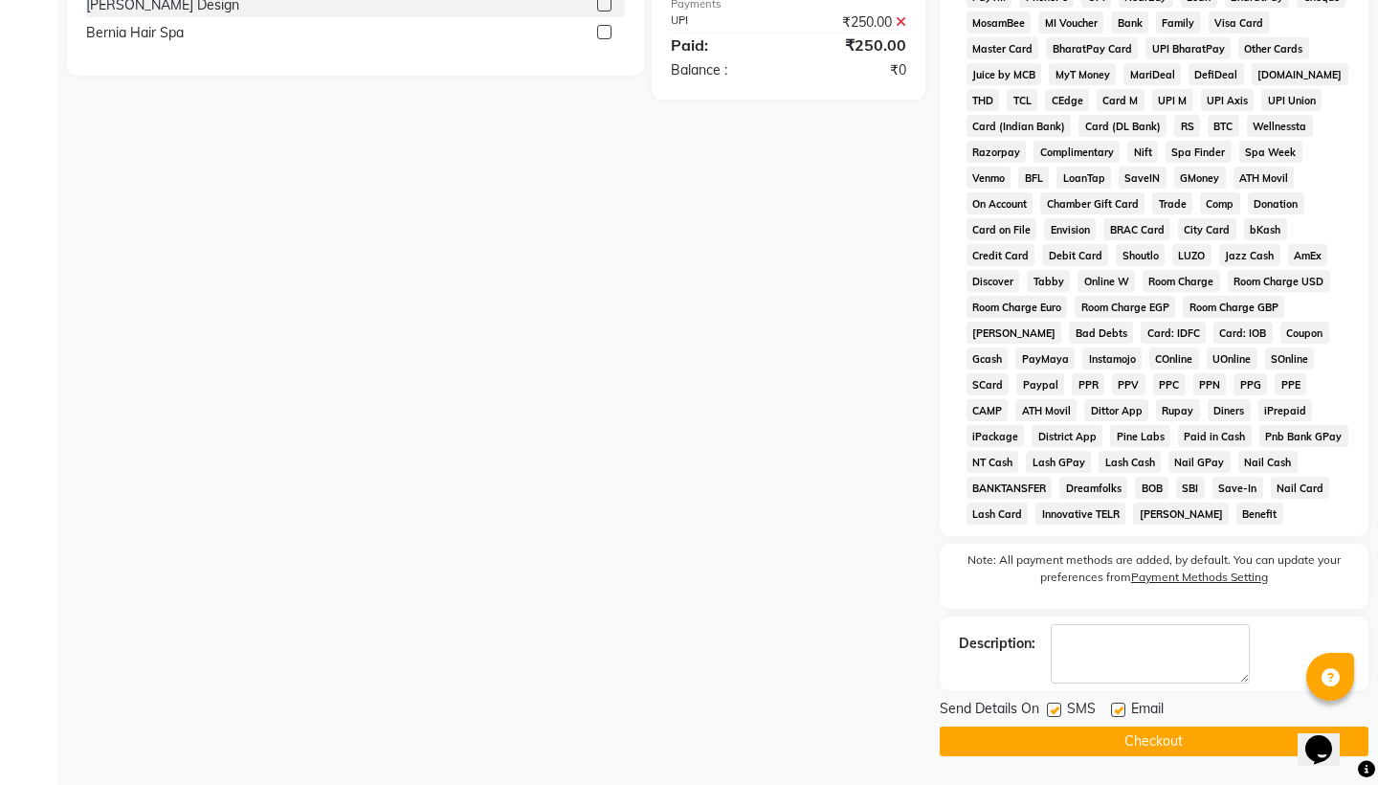
click at [1176, 750] on button "Checkout" at bounding box center [1154, 741] width 429 height 30
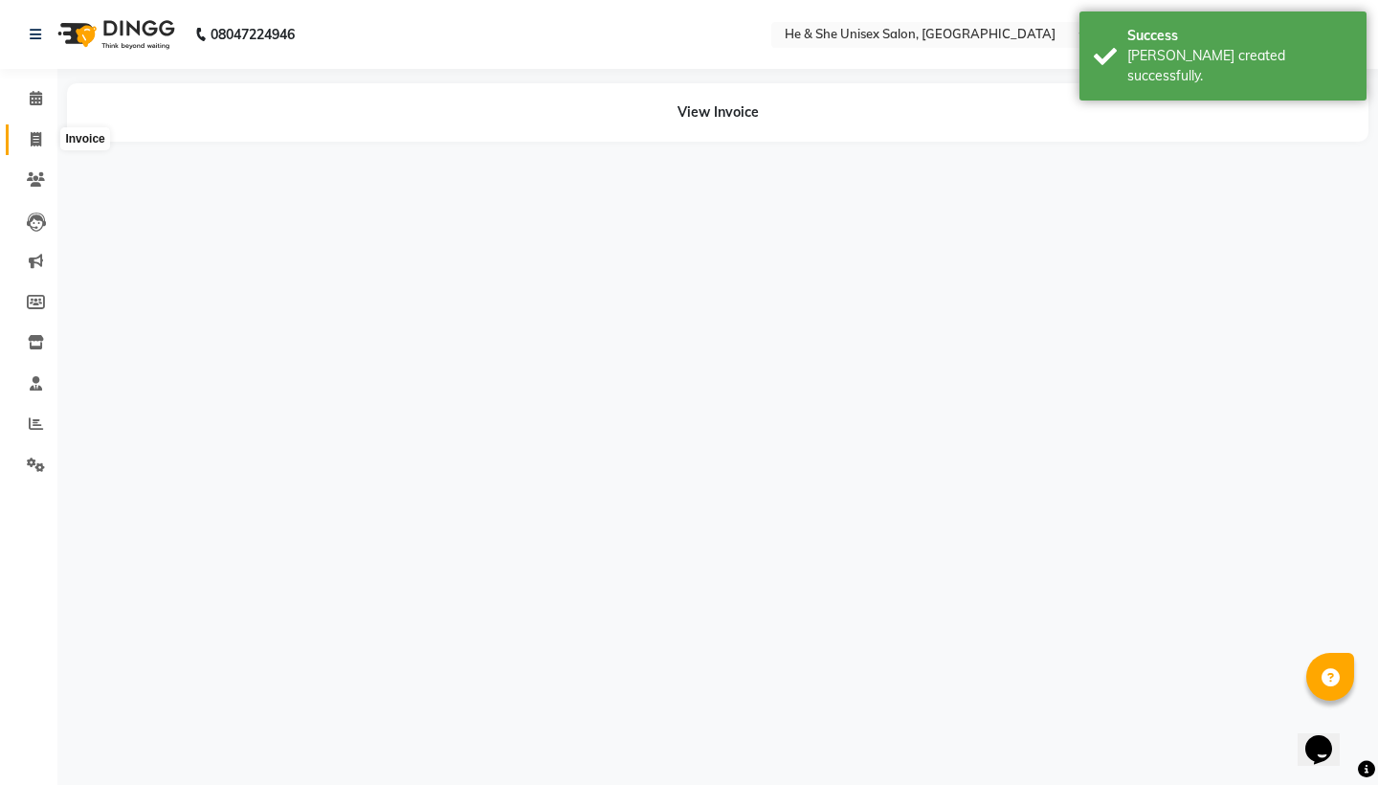
click at [40, 135] on icon at bounding box center [36, 139] width 11 height 14
select select "service"
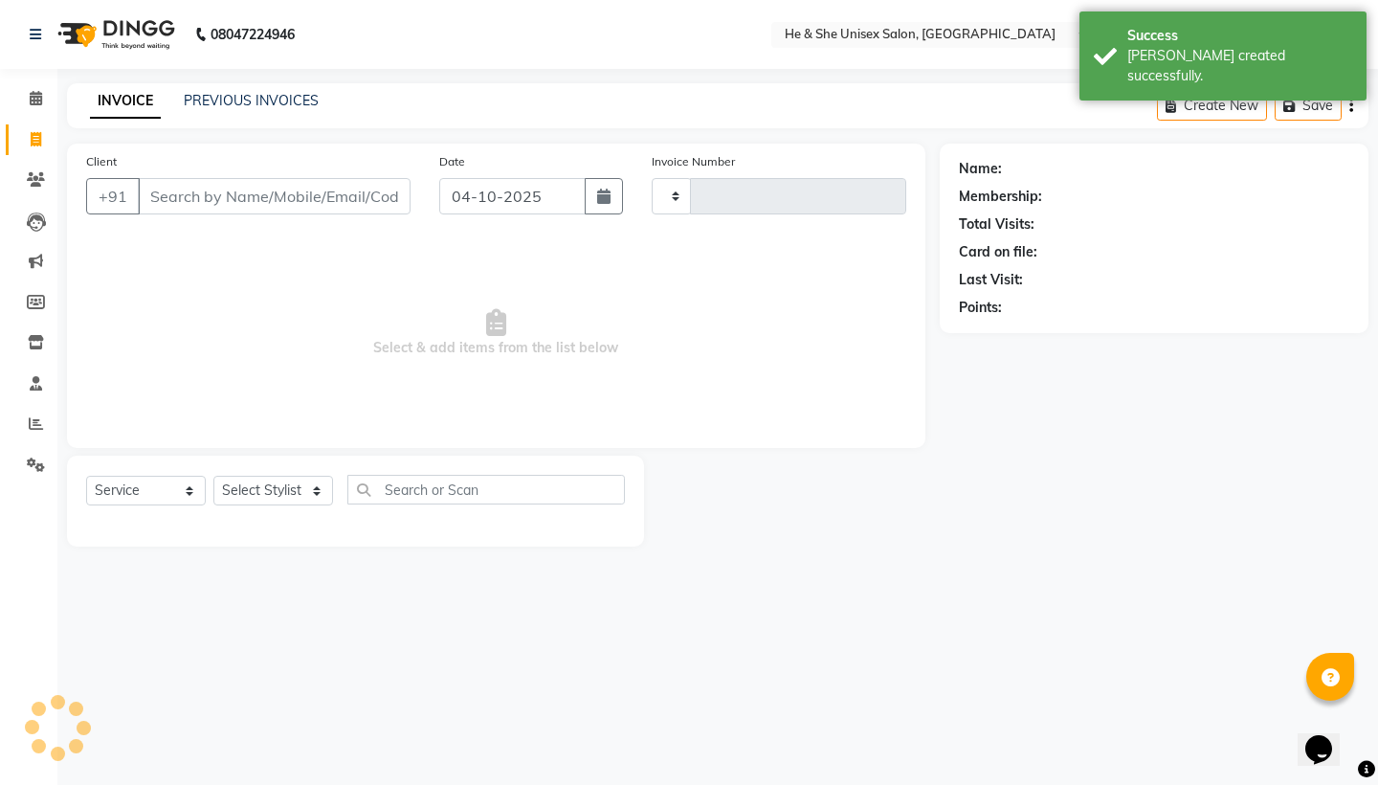
type input "2702"
select select "4745"
